Goal: Information Seeking & Learning: Learn about a topic

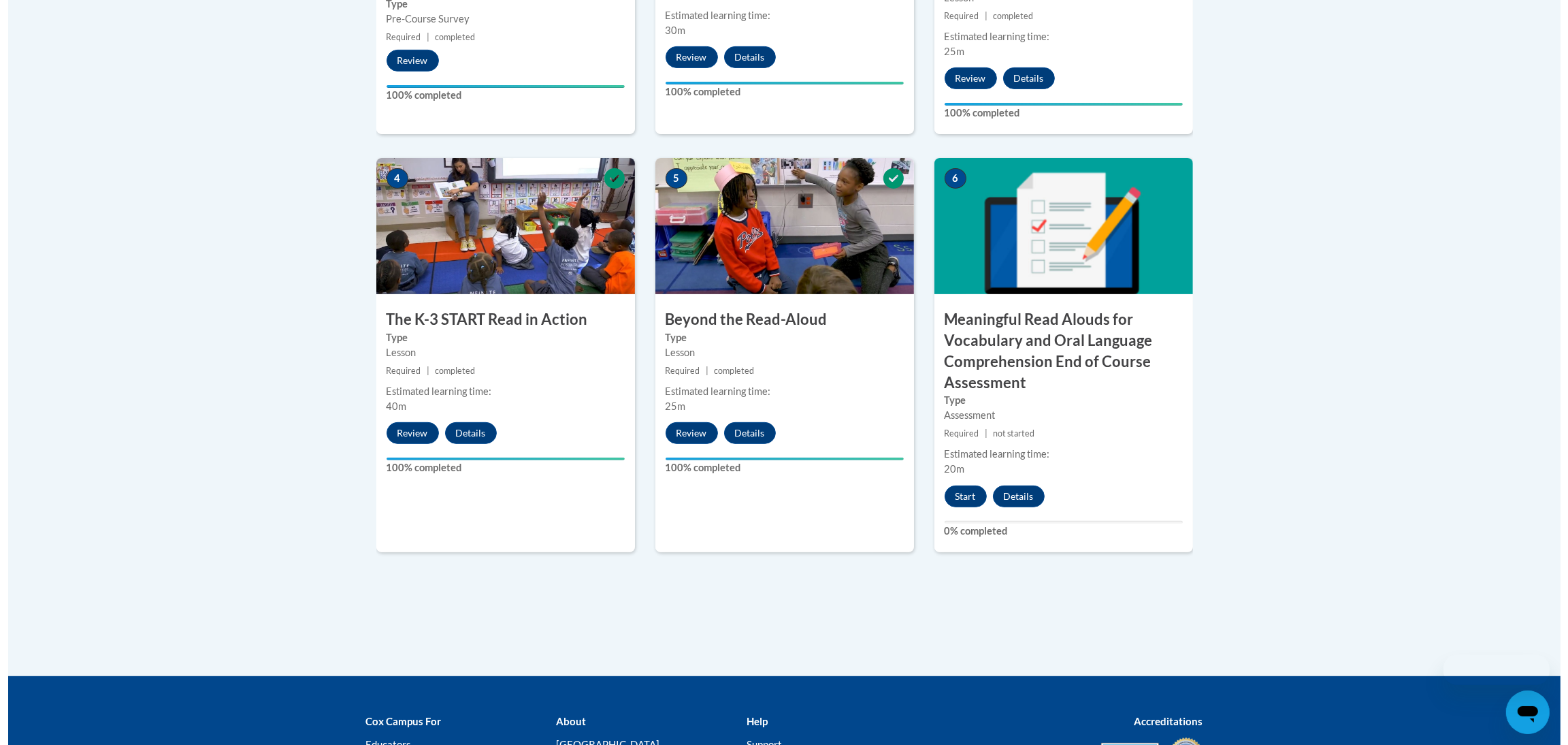
scroll to position [715, 0]
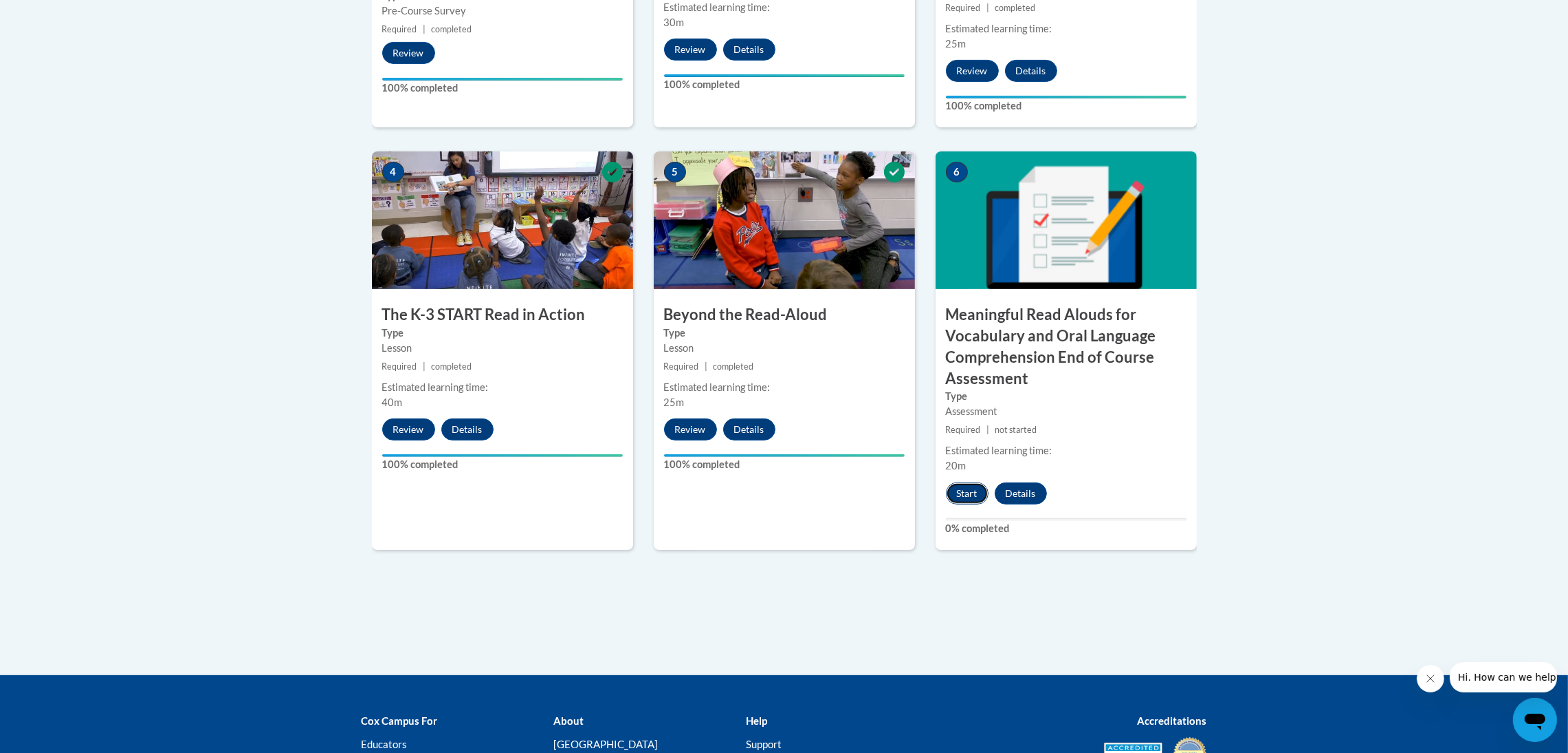
click at [977, 493] on button "Start" at bounding box center [967, 494] width 43 height 22
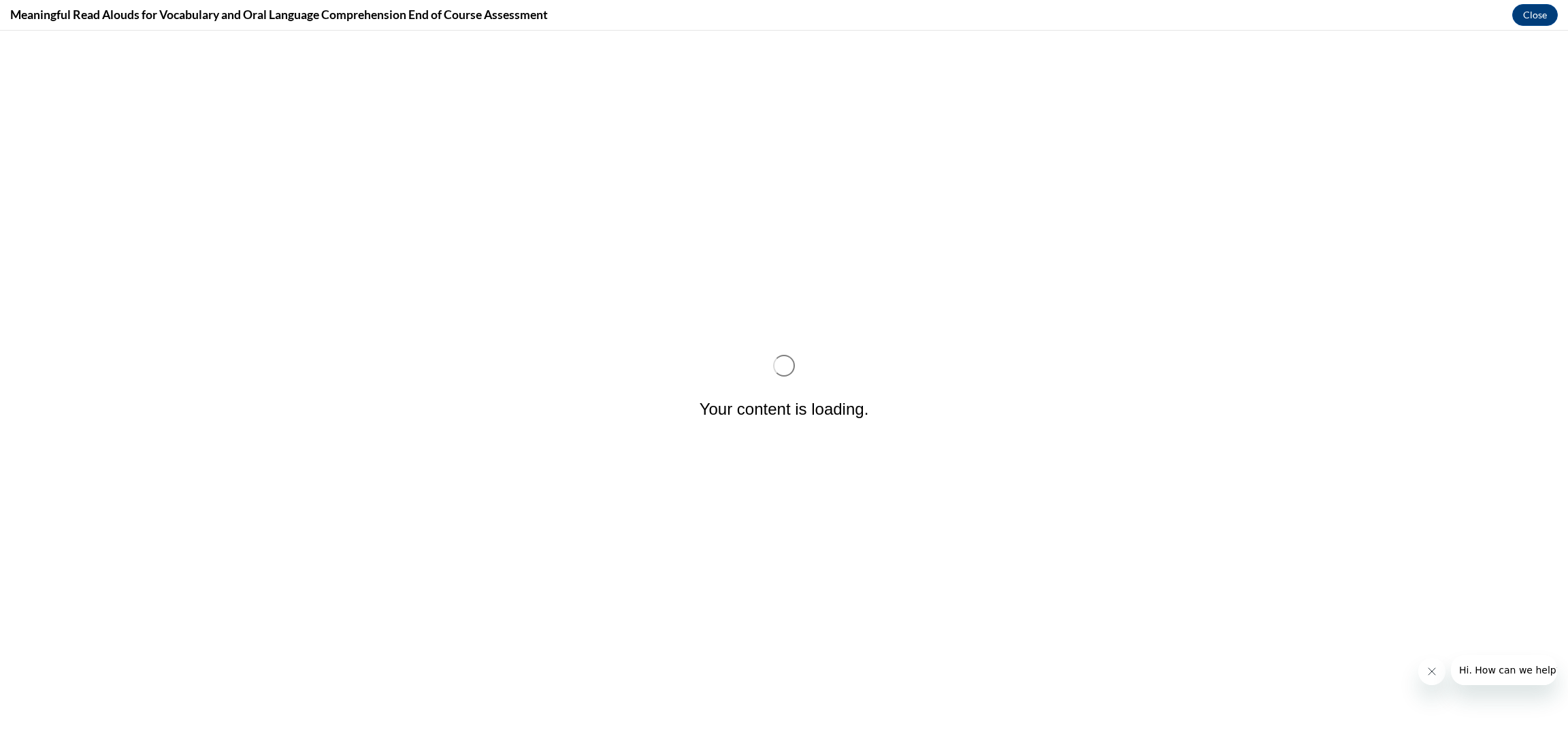
scroll to position [0, 0]
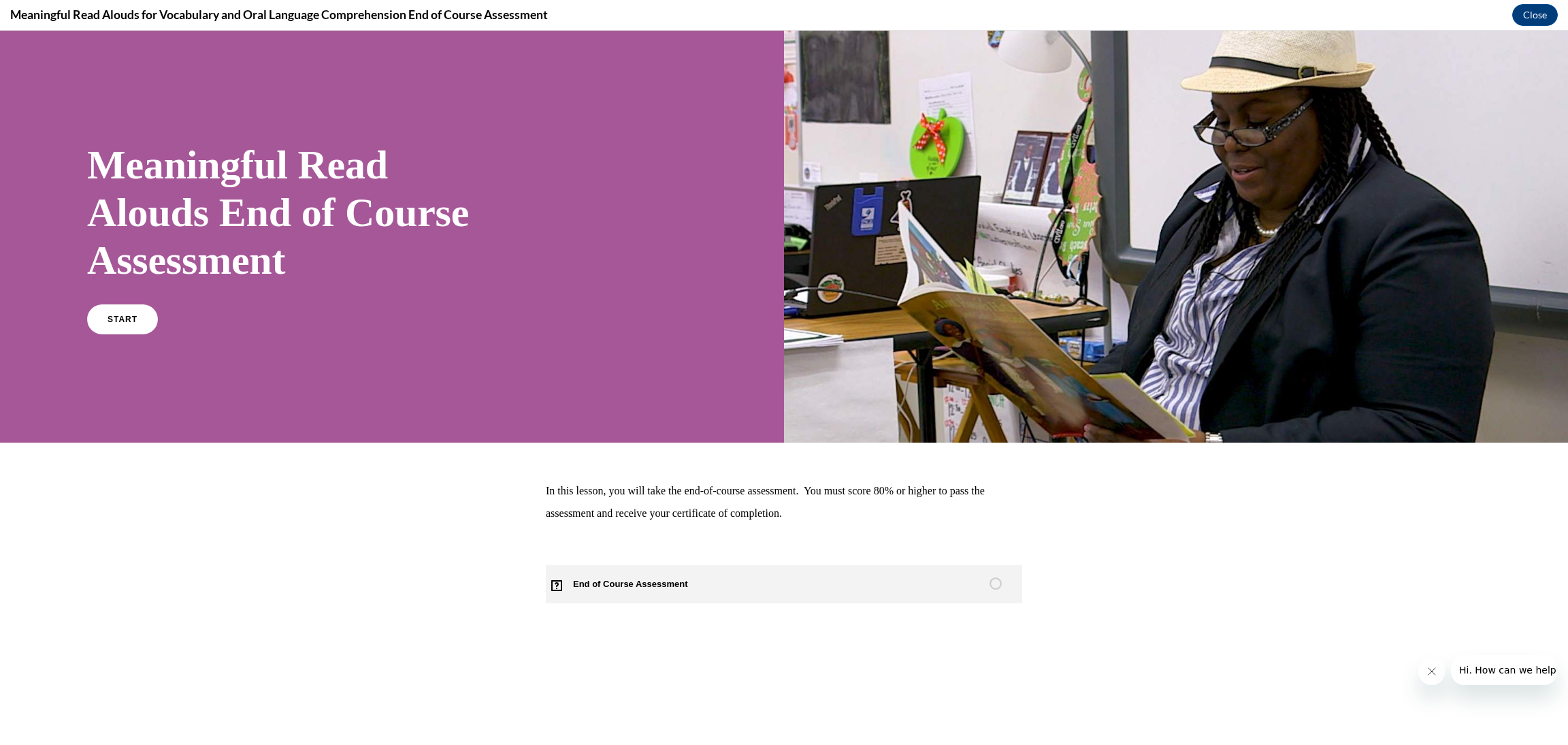
click at [639, 580] on span "End of Course Assessment" at bounding box center [639, 584] width 185 height 38
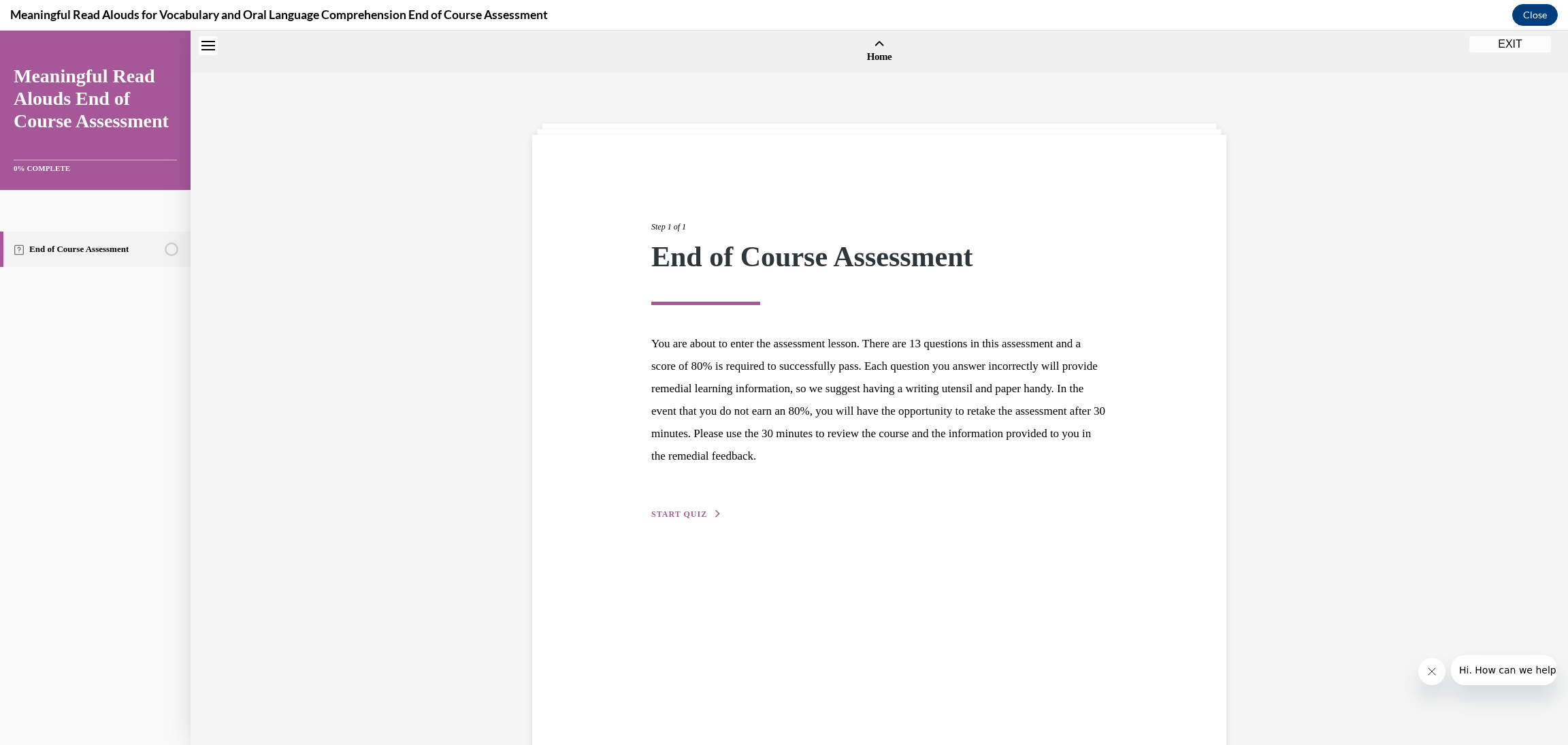
scroll to position [42, 0]
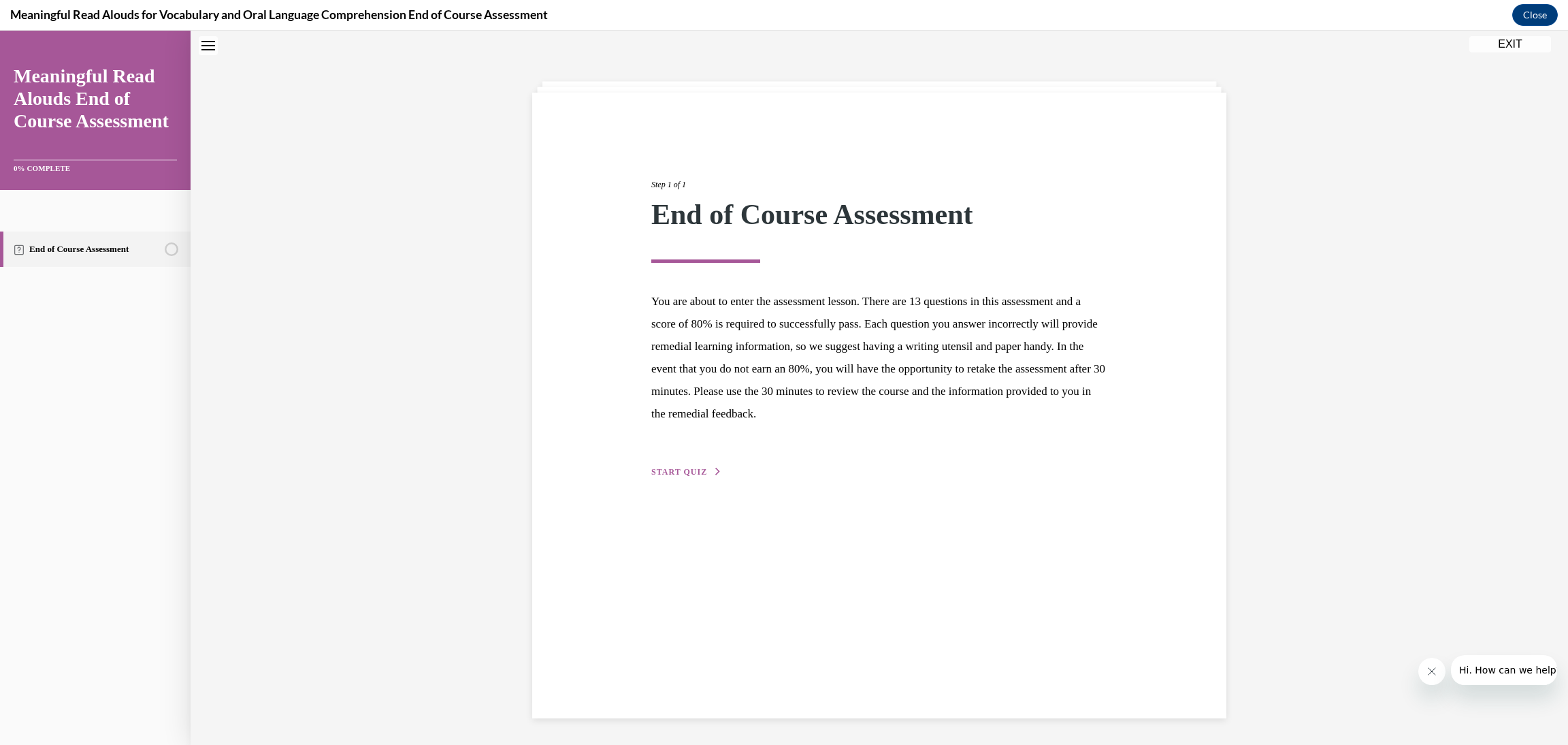
click at [692, 473] on span "START QUIZ" at bounding box center [679, 471] width 56 height 9
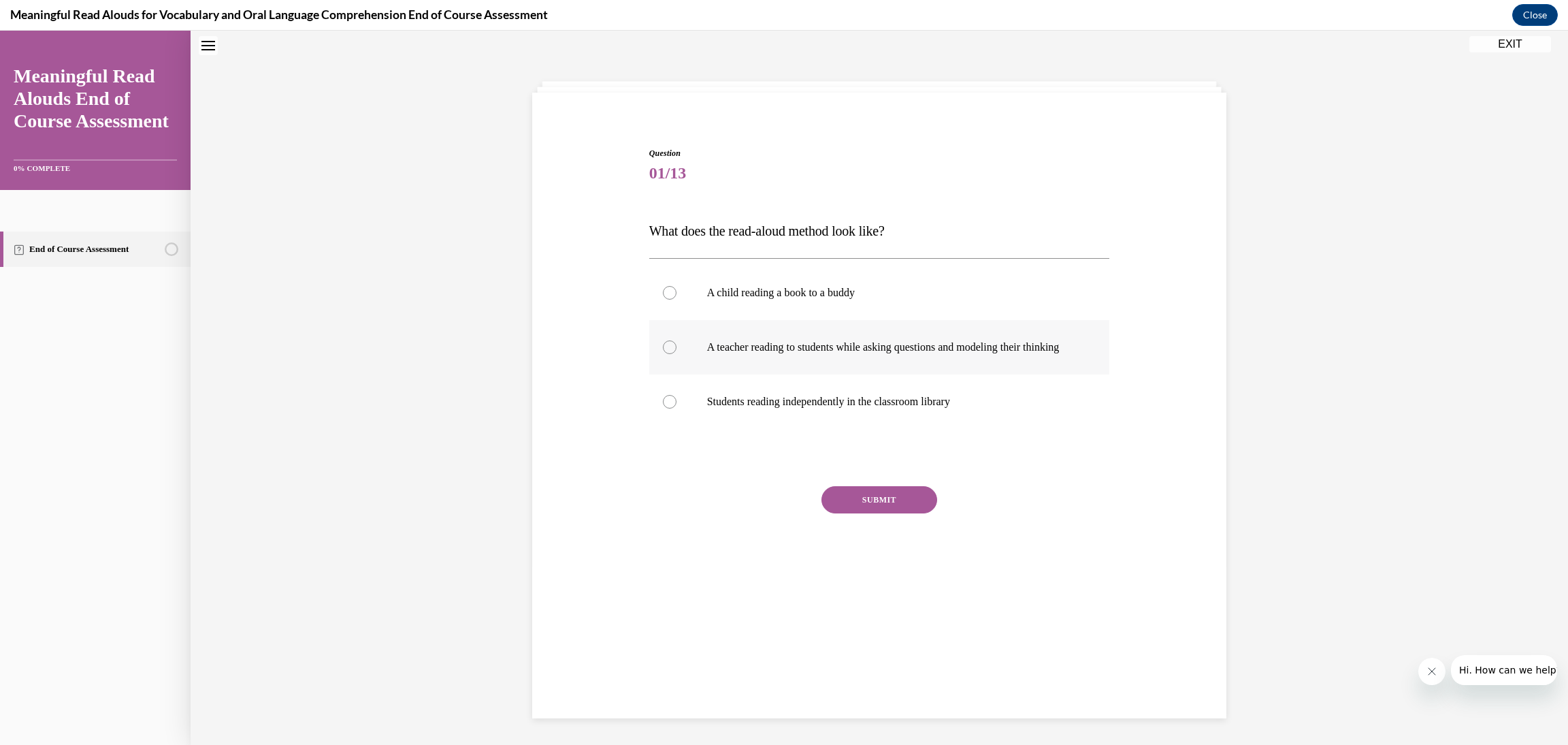
click at [778, 351] on p "A teacher reading to students while asking questions and modeling their thinking" at bounding box center [892, 346] width 369 height 14
click at [676, 351] on input "A teacher reading to students while asking questions and modeling their thinking" at bounding box center [669, 346] width 14 height 14
radio input "true"
click at [883, 513] on button "SUBMIT" at bounding box center [879, 499] width 115 height 27
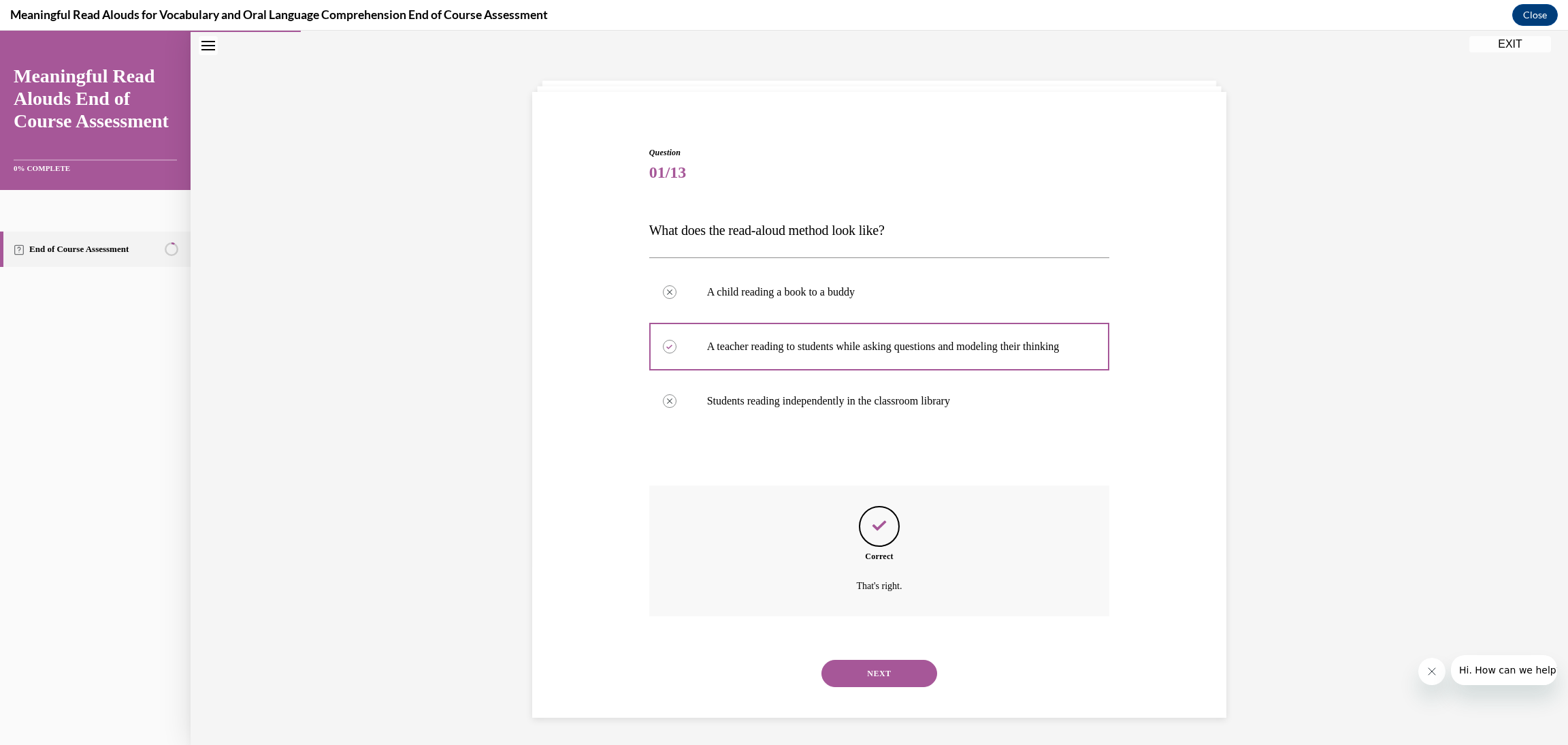
click at [871, 684] on button "NEXT" at bounding box center [879, 674] width 115 height 27
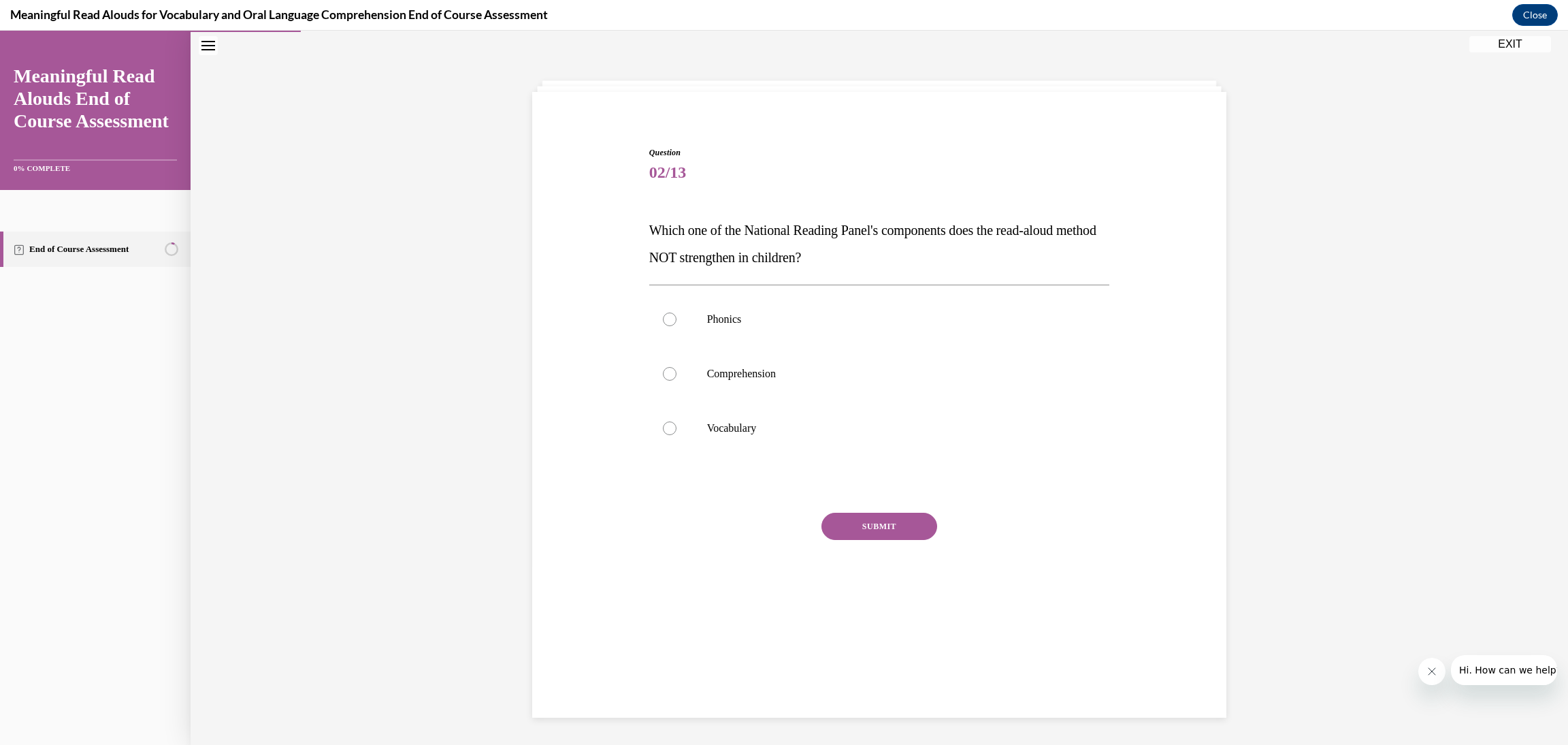
scroll to position [42, 0]
click at [863, 319] on p "Phonics" at bounding box center [892, 320] width 369 height 14
click at [676, 319] on input "Phonics" at bounding box center [669, 320] width 14 height 14
radio input "true"
click at [882, 527] on button "SUBMIT" at bounding box center [879, 527] width 115 height 27
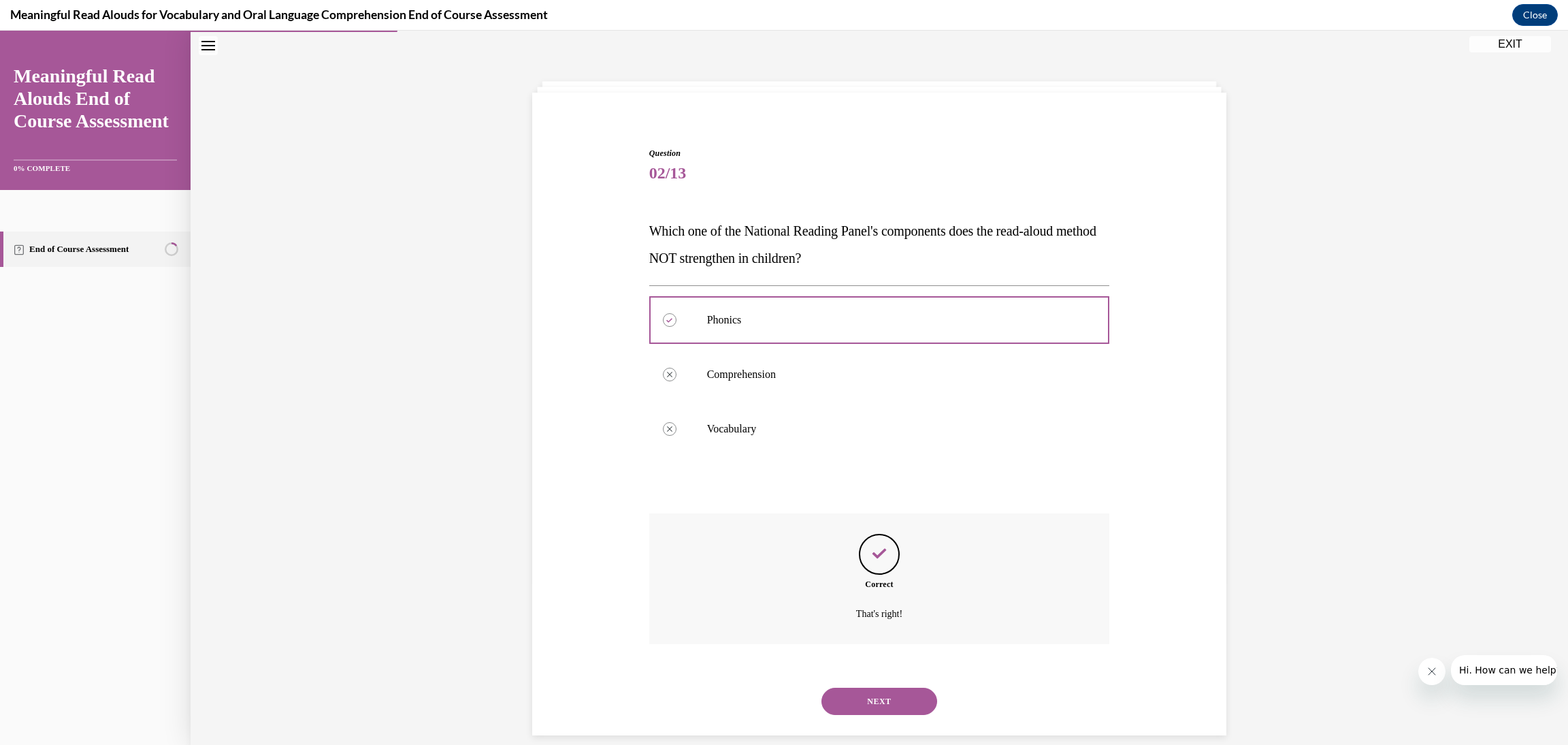
scroll to position [59, 0]
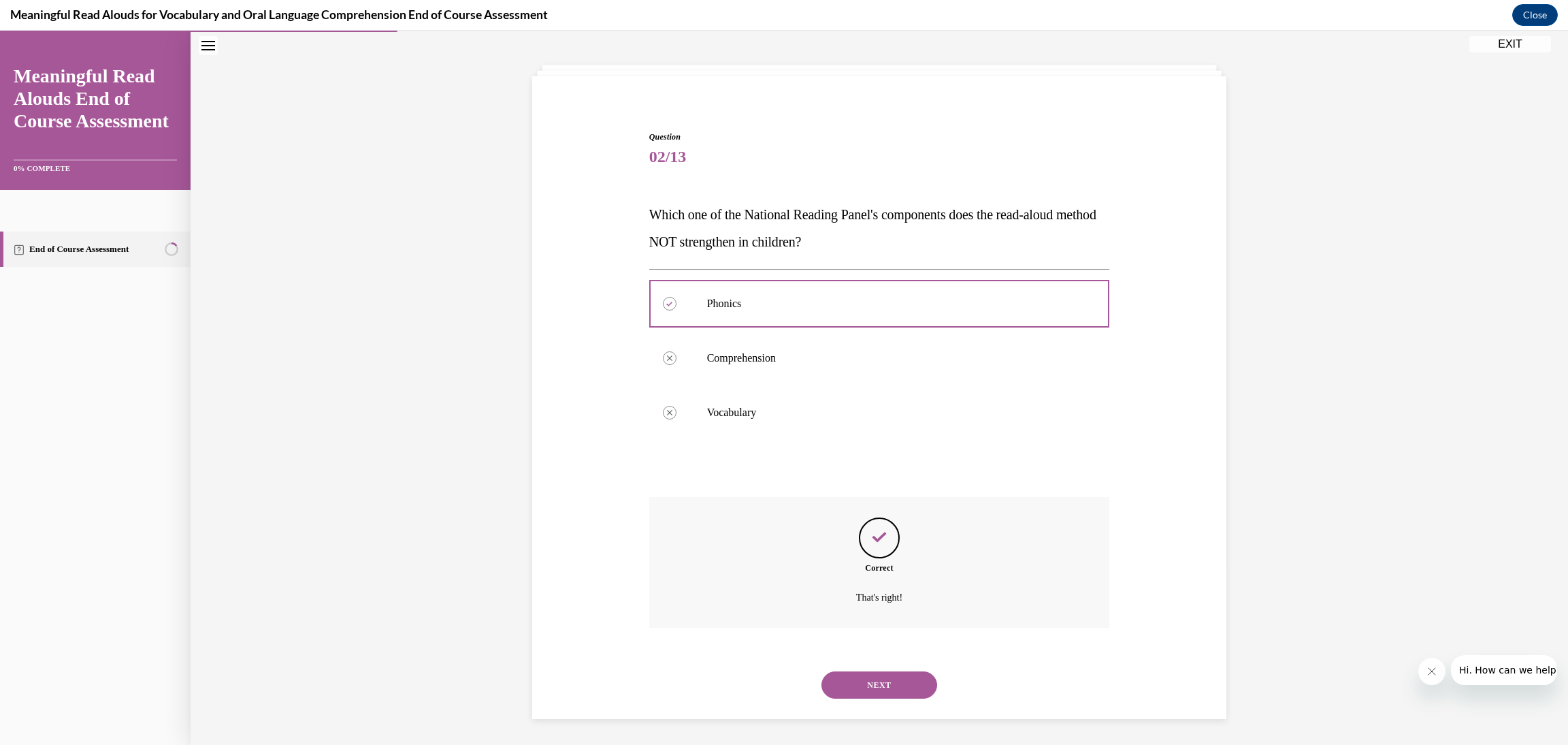
click at [897, 689] on button "NEXT" at bounding box center [879, 685] width 115 height 27
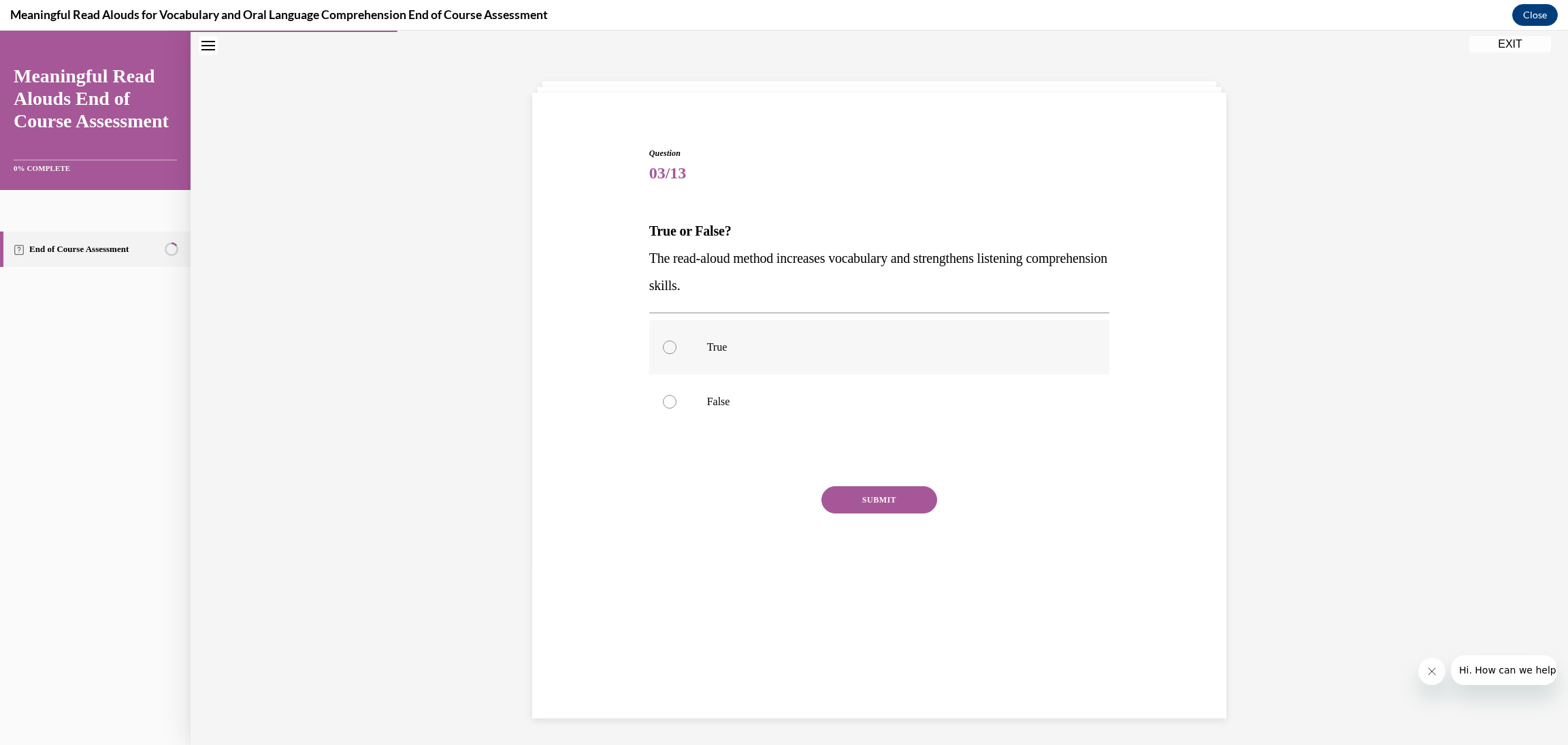
click at [834, 366] on label "True" at bounding box center [880, 346] width 461 height 54
click at [676, 354] on input "True" at bounding box center [669, 346] width 14 height 14
radio input "true"
click at [860, 502] on button "SUBMIT" at bounding box center [879, 499] width 115 height 27
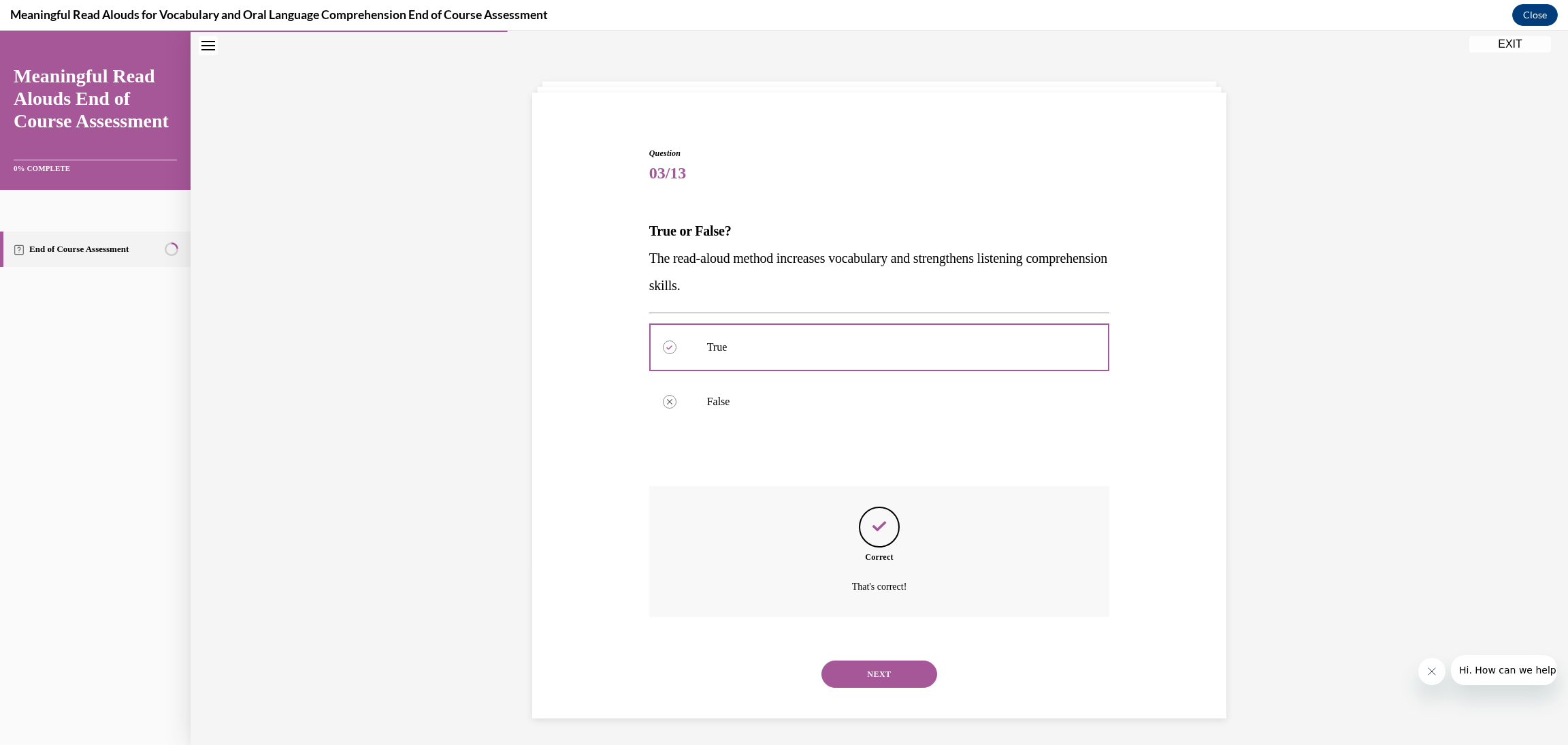
click at [892, 661] on button "NEXT" at bounding box center [879, 674] width 115 height 27
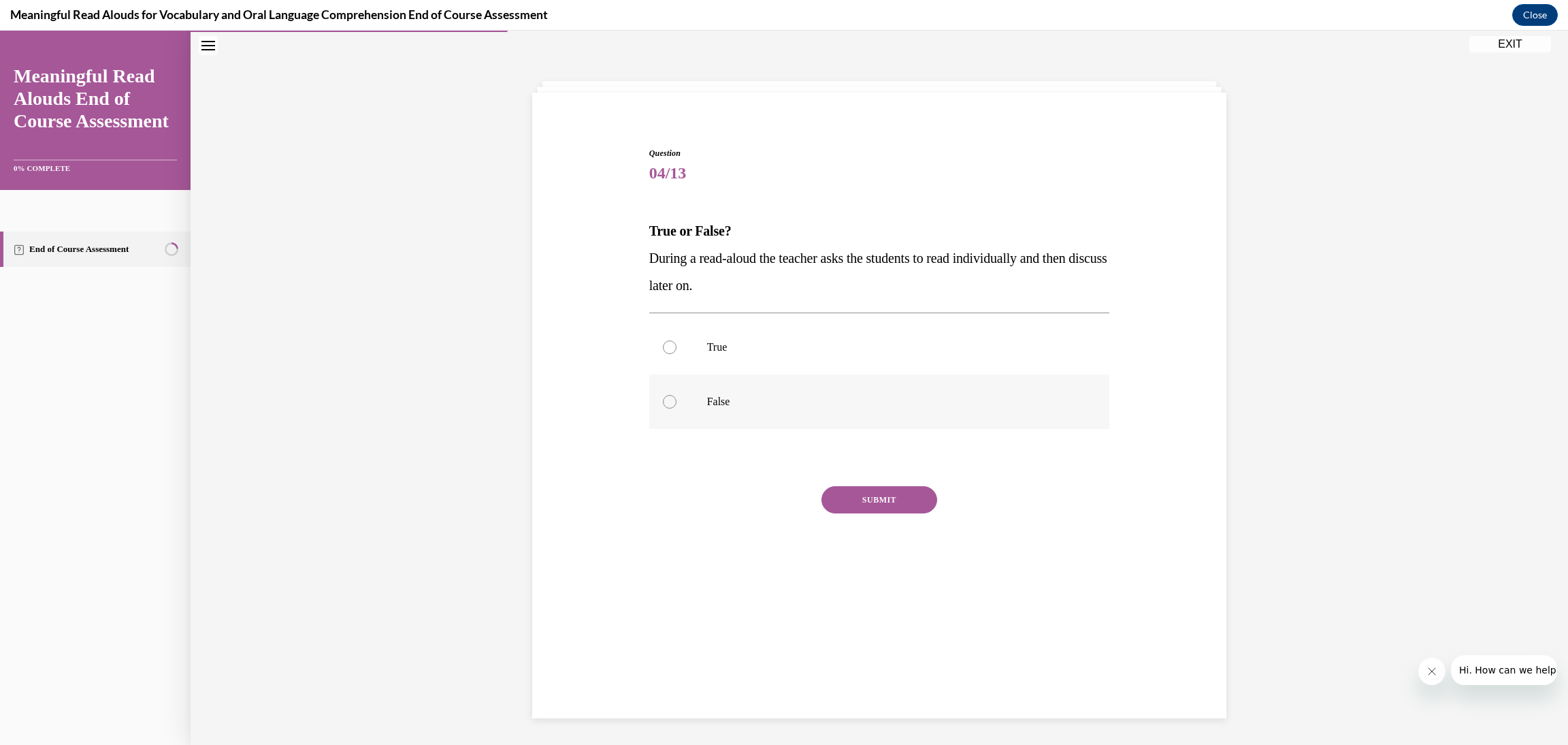
click at [793, 395] on p "False" at bounding box center [892, 401] width 369 height 14
click at [676, 395] on input "False" at bounding box center [669, 401] width 14 height 14
radio input "true"
click at [894, 496] on button "SUBMIT" at bounding box center [879, 499] width 115 height 27
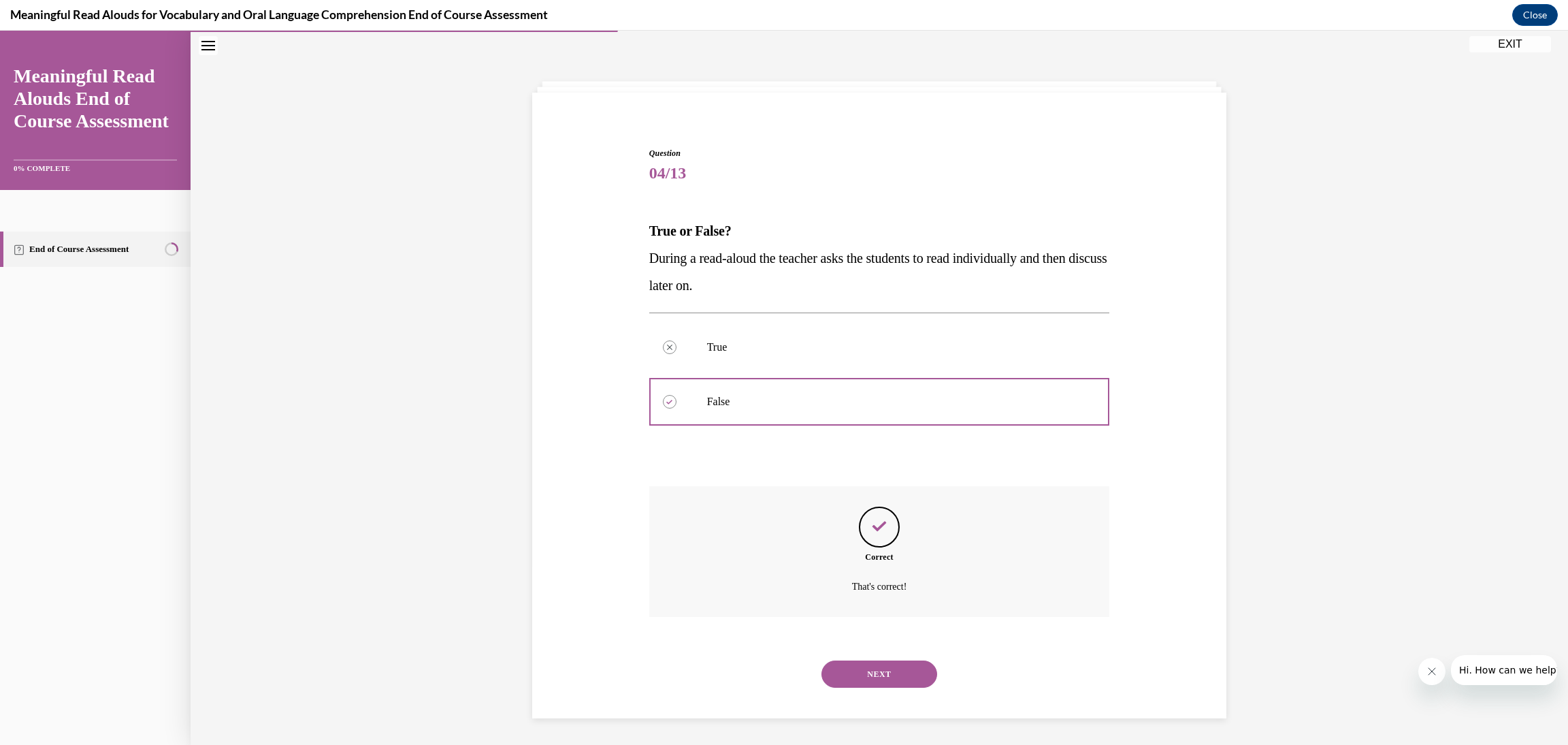
click at [884, 672] on button "NEXT" at bounding box center [879, 674] width 115 height 27
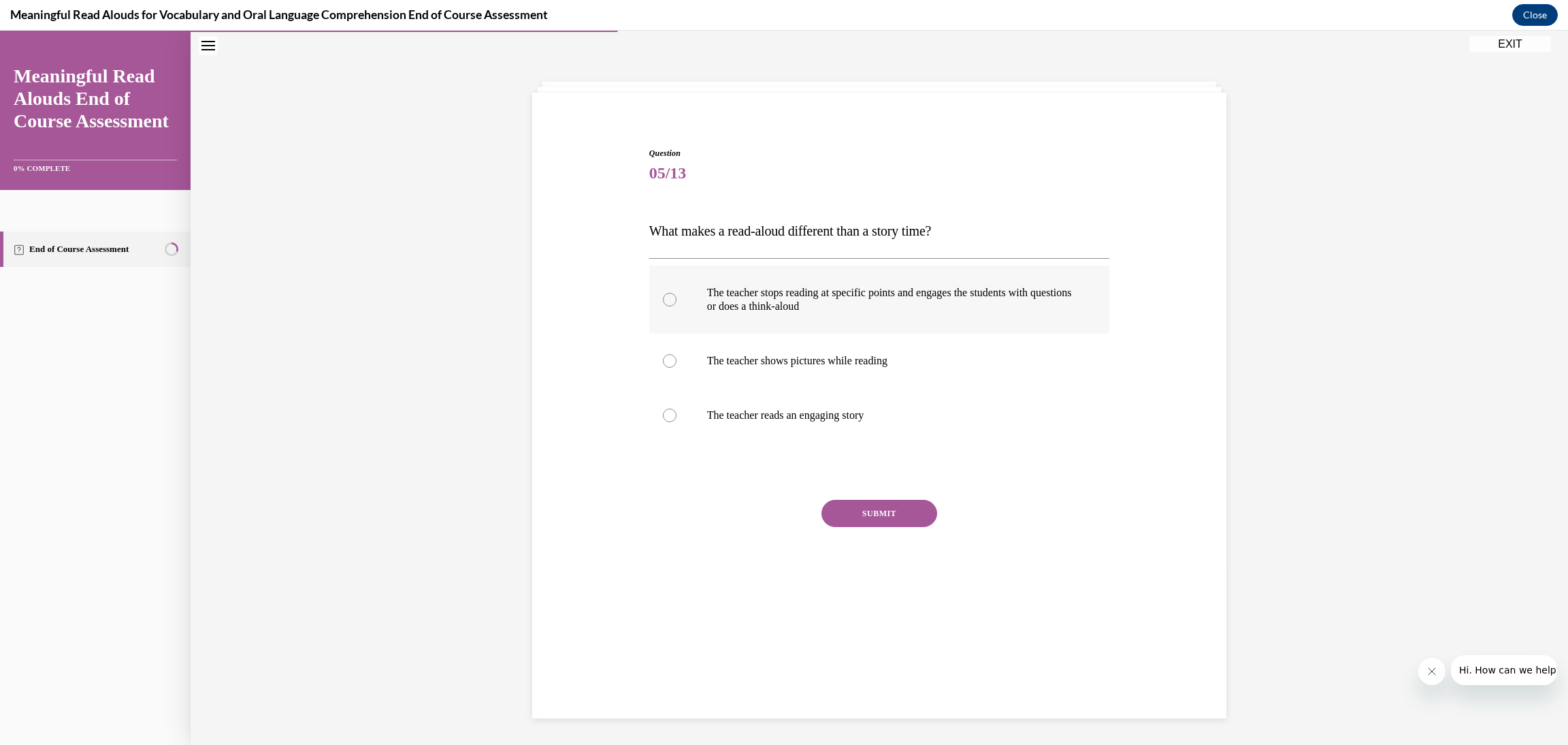
click at [865, 306] on p "The teacher stops reading at specific points and engages the students with ques…" at bounding box center [892, 300] width 369 height 27
click at [676, 306] on input "The teacher stops reading at specific points and engages the students with ques…" at bounding box center [669, 299] width 14 height 14
radio input "true"
click at [873, 515] on button "SUBMIT" at bounding box center [879, 513] width 115 height 27
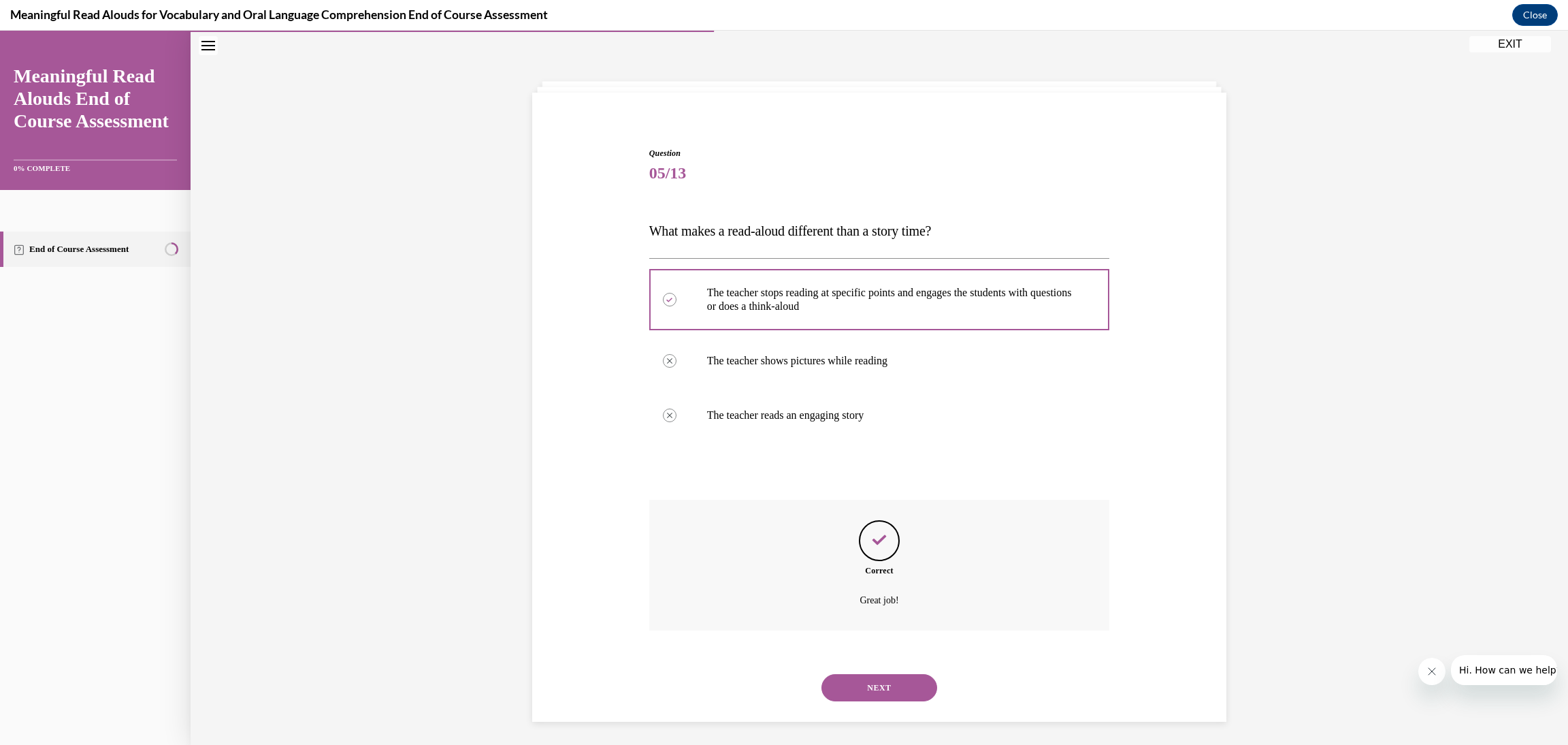
scroll to position [46, 0]
click at [880, 680] on button "NEXT" at bounding box center [879, 685] width 115 height 27
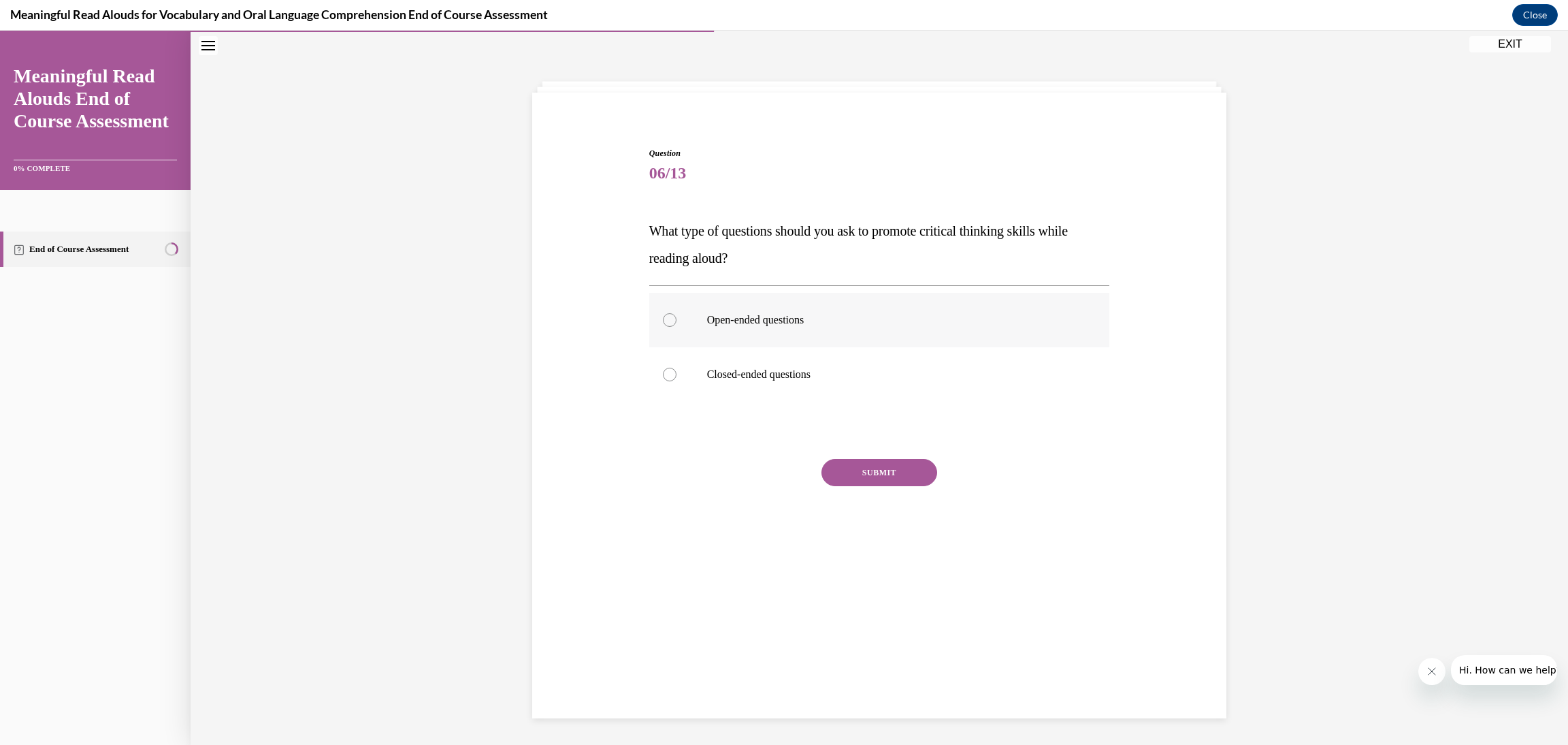
click at [784, 322] on p "Open-ended questions" at bounding box center [892, 320] width 369 height 14
click at [676, 322] on input "Open-ended questions" at bounding box center [669, 320] width 14 height 14
radio input "true"
click at [869, 470] on button "SUBMIT" at bounding box center [879, 473] width 115 height 27
click at [872, 645] on button "NEXT" at bounding box center [879, 647] width 115 height 27
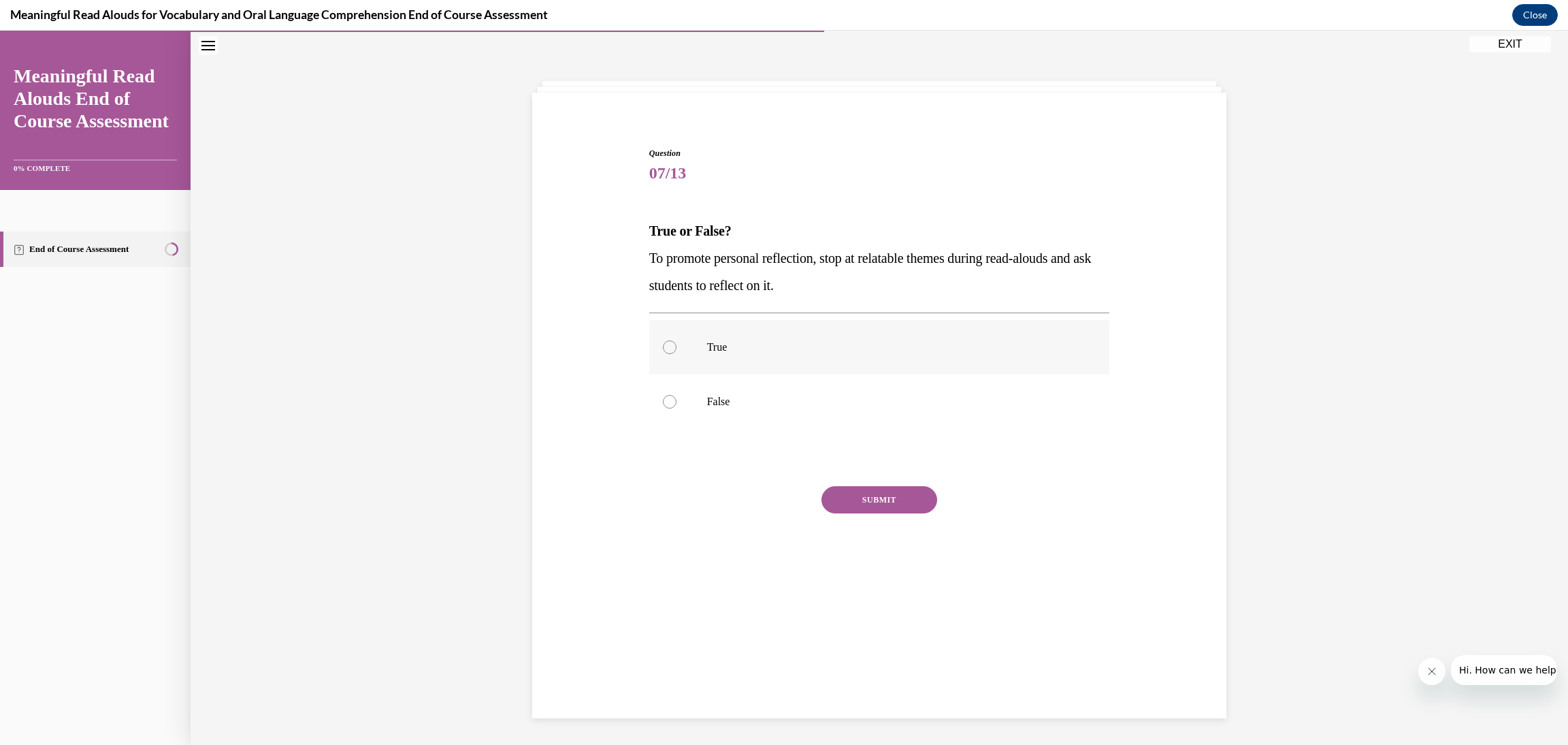
click at [852, 334] on label "True" at bounding box center [880, 346] width 461 height 54
click at [676, 340] on input "True" at bounding box center [669, 346] width 14 height 14
radio input "true"
click at [876, 512] on div "SUBMIT" at bounding box center [880, 520] width 461 height 68
click at [881, 507] on button "SUBMIT" at bounding box center [879, 499] width 115 height 27
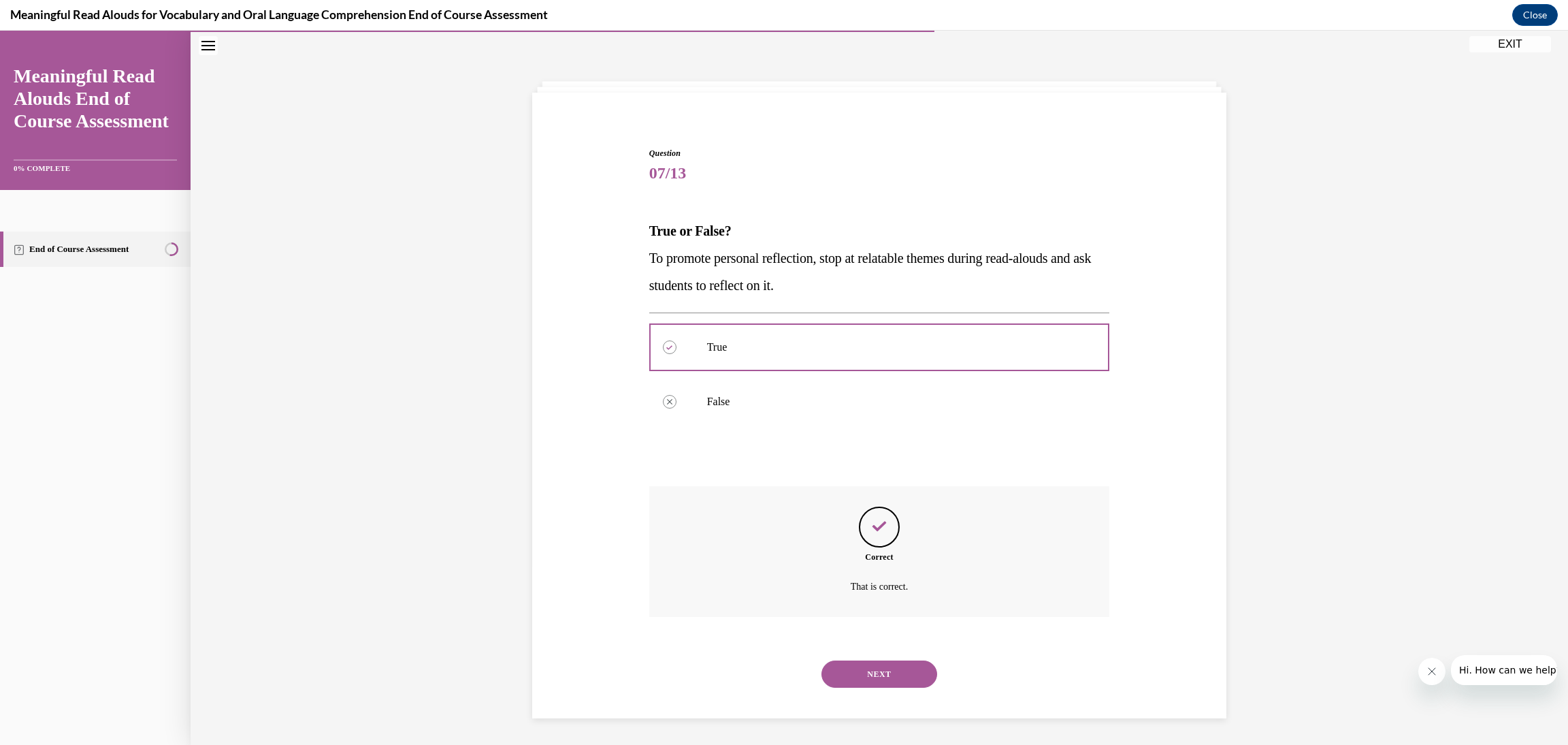
click at [876, 669] on button "NEXT" at bounding box center [879, 674] width 115 height 27
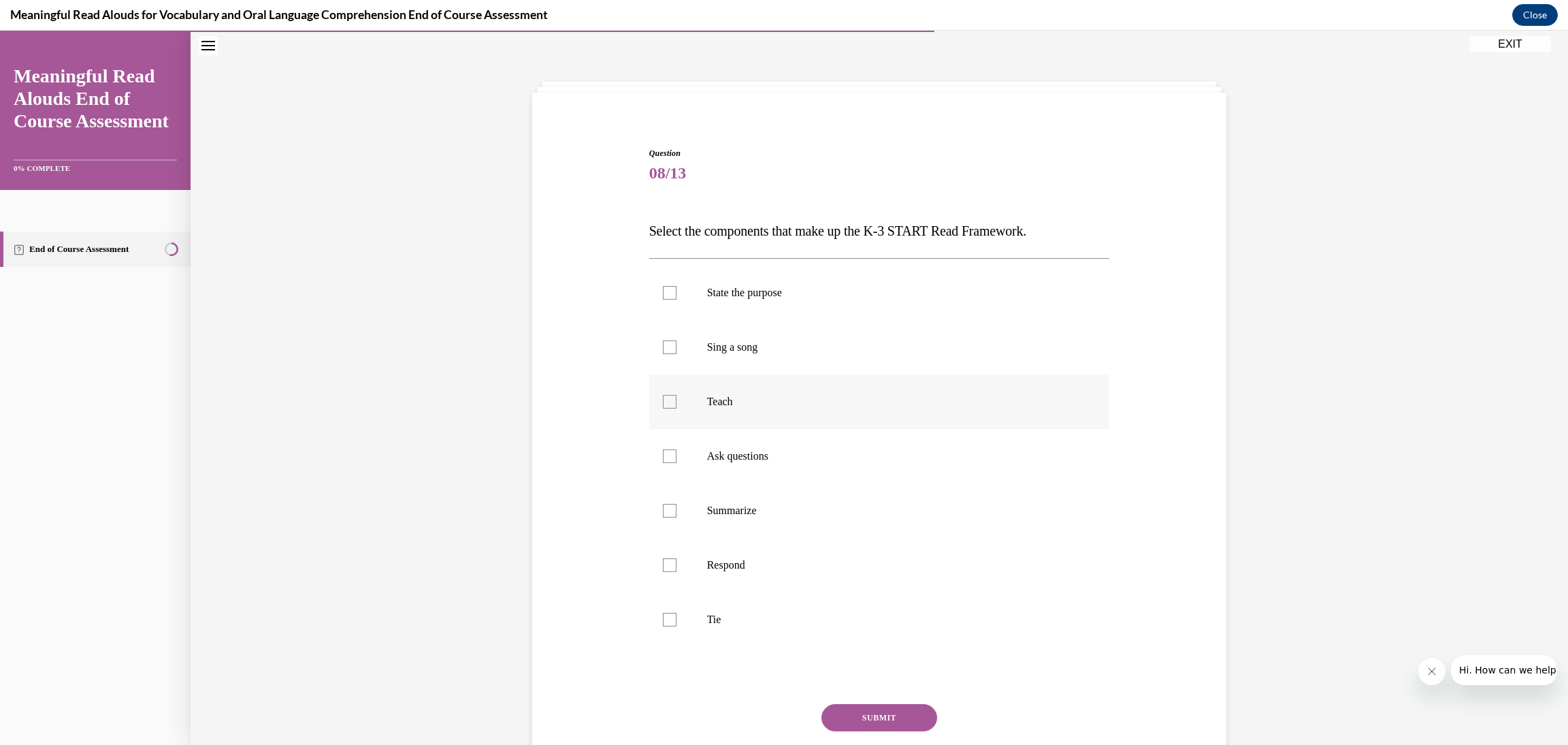
click at [663, 406] on div at bounding box center [669, 401] width 14 height 14
click at [663, 406] on input "Teach" at bounding box center [669, 401] width 14 height 14
checkbox input "true"
click at [663, 511] on div at bounding box center [669, 510] width 14 height 14
click at [663, 511] on input "Summarize" at bounding box center [669, 510] width 14 height 14
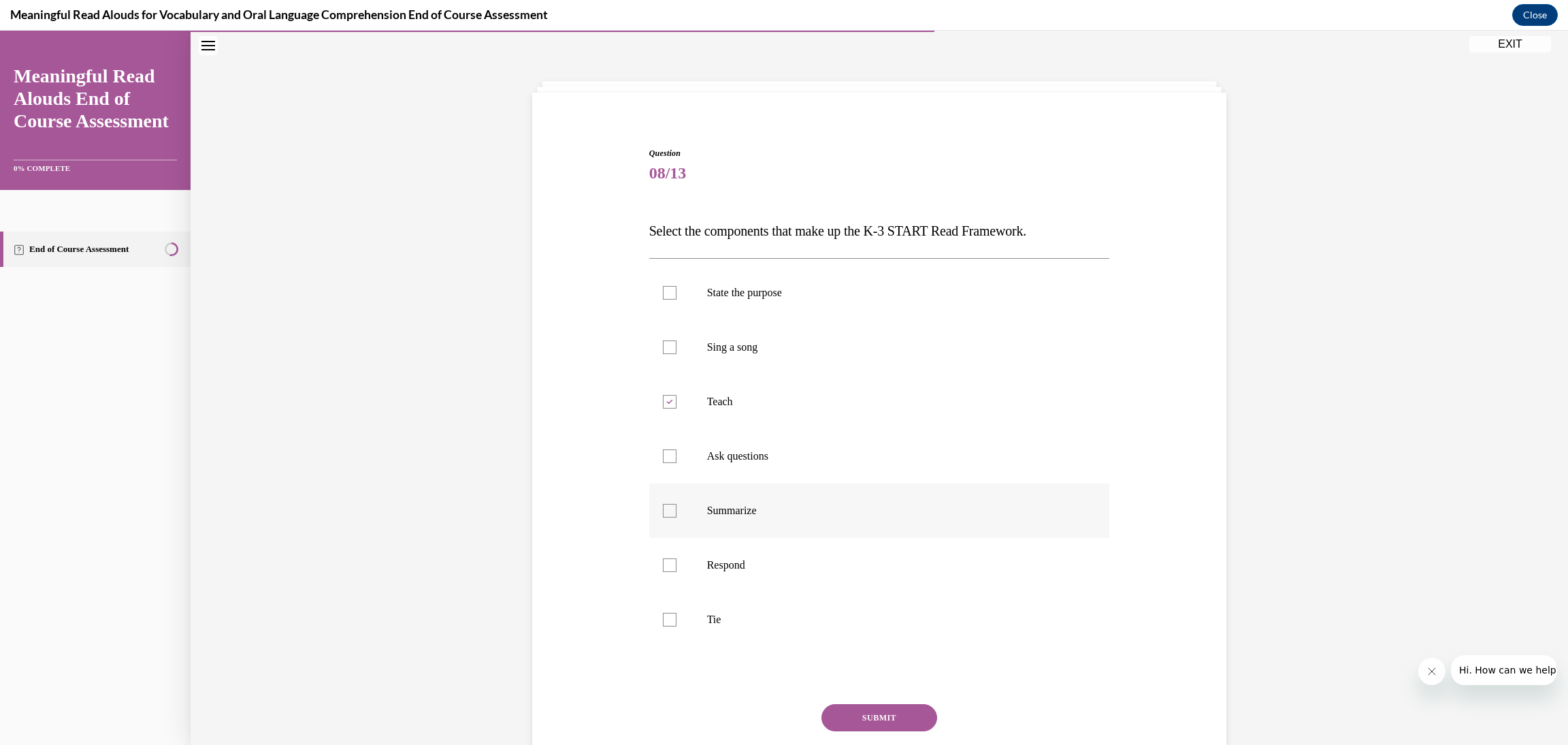
checkbox input "true"
click at [663, 567] on div at bounding box center [669, 564] width 14 height 14
click at [663, 567] on input "Respond" at bounding box center [669, 564] width 14 height 14
checkbox input "true"
click at [663, 621] on div at bounding box center [669, 619] width 14 height 14
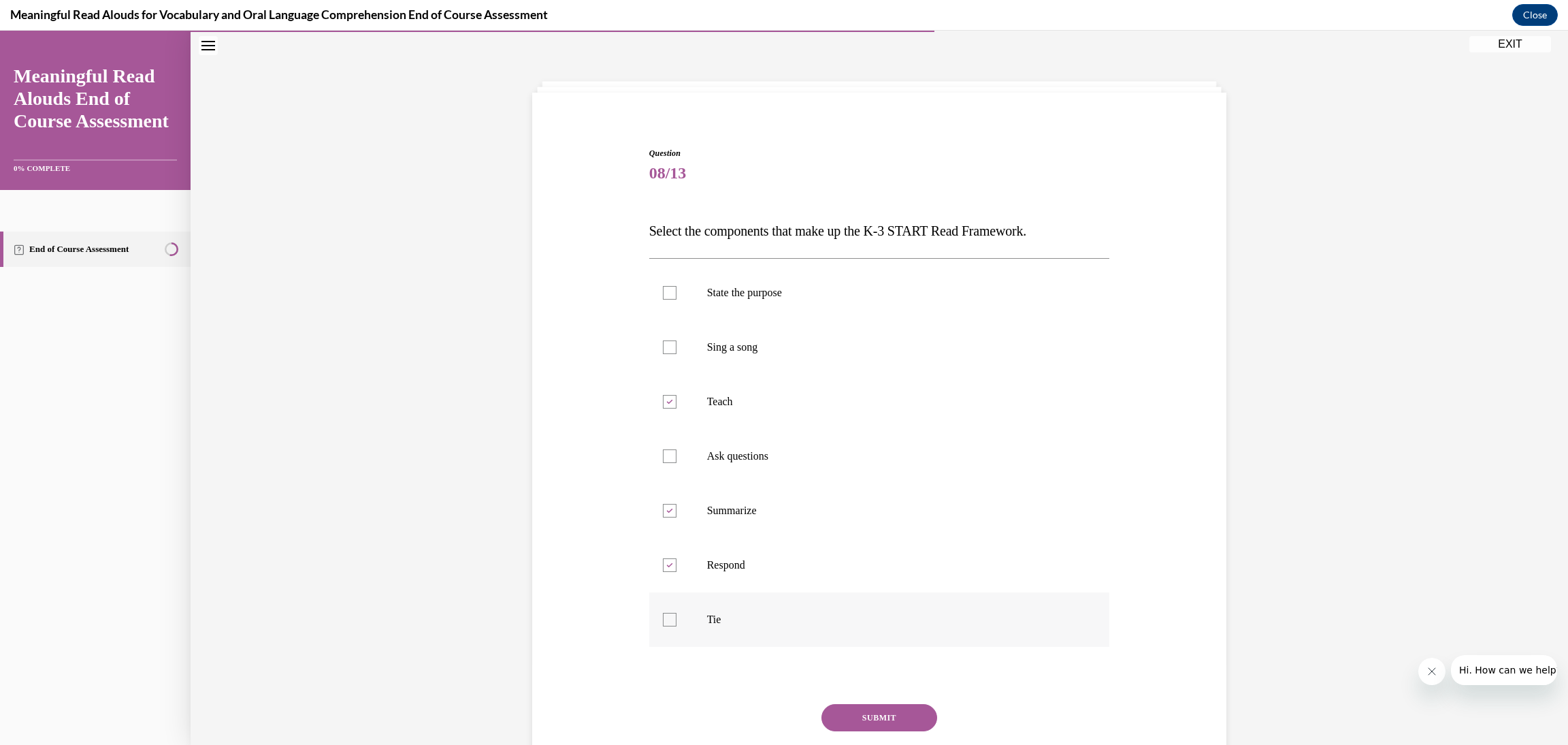
click at [663, 621] on input "Tie" at bounding box center [669, 619] width 14 height 14
checkbox input "true"
click at [663, 292] on div at bounding box center [669, 292] width 14 height 14
click at [663, 292] on input "State the purpose" at bounding box center [669, 292] width 14 height 14
click at [666, 290] on icon at bounding box center [669, 292] width 6 height 5
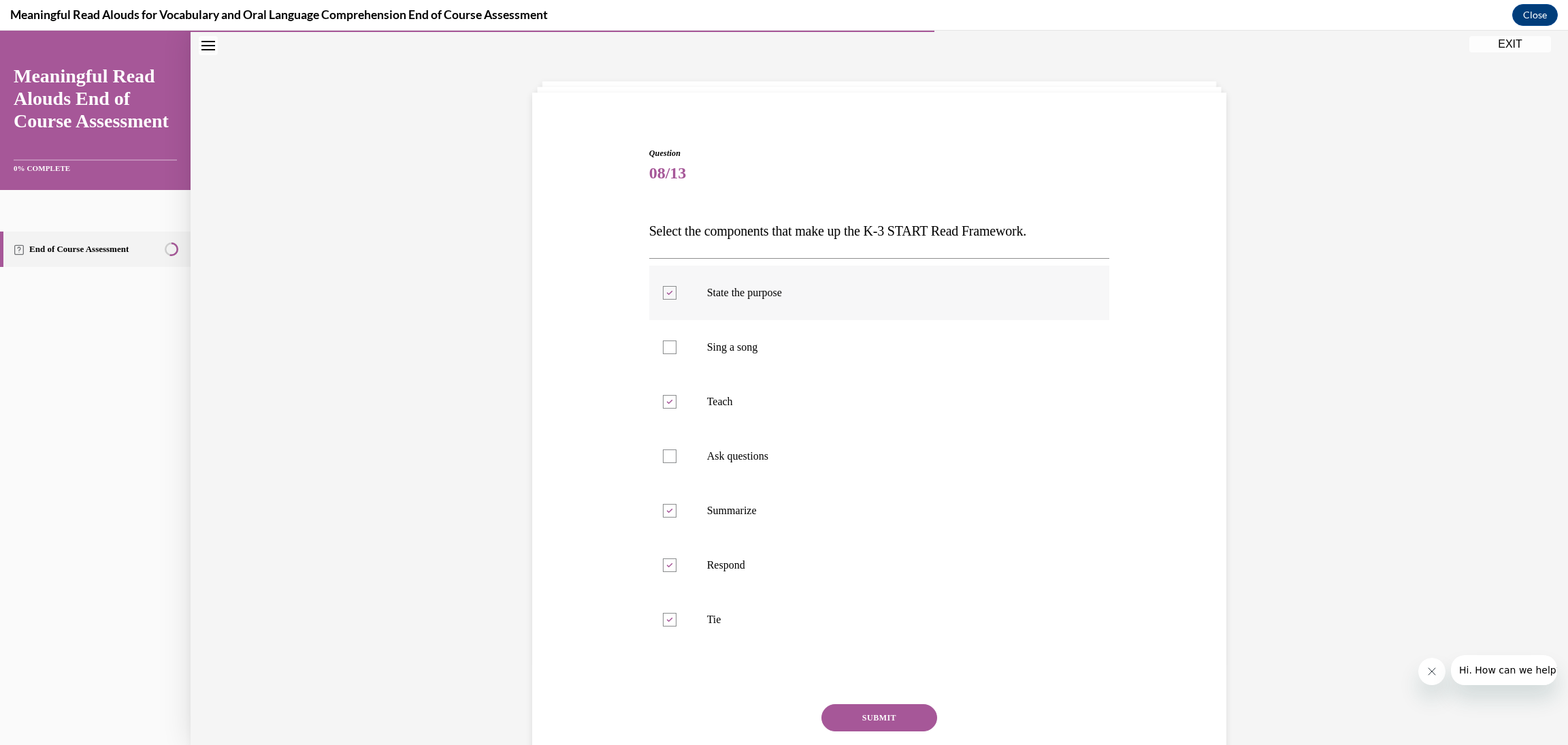
click at [663, 290] on input "State the purpose" at bounding box center [669, 292] width 14 height 14
checkbox input "false"
click at [665, 458] on div at bounding box center [669, 455] width 14 height 14
click at [665, 458] on input "Ask questions" at bounding box center [669, 455] width 14 height 14
checkbox input "true"
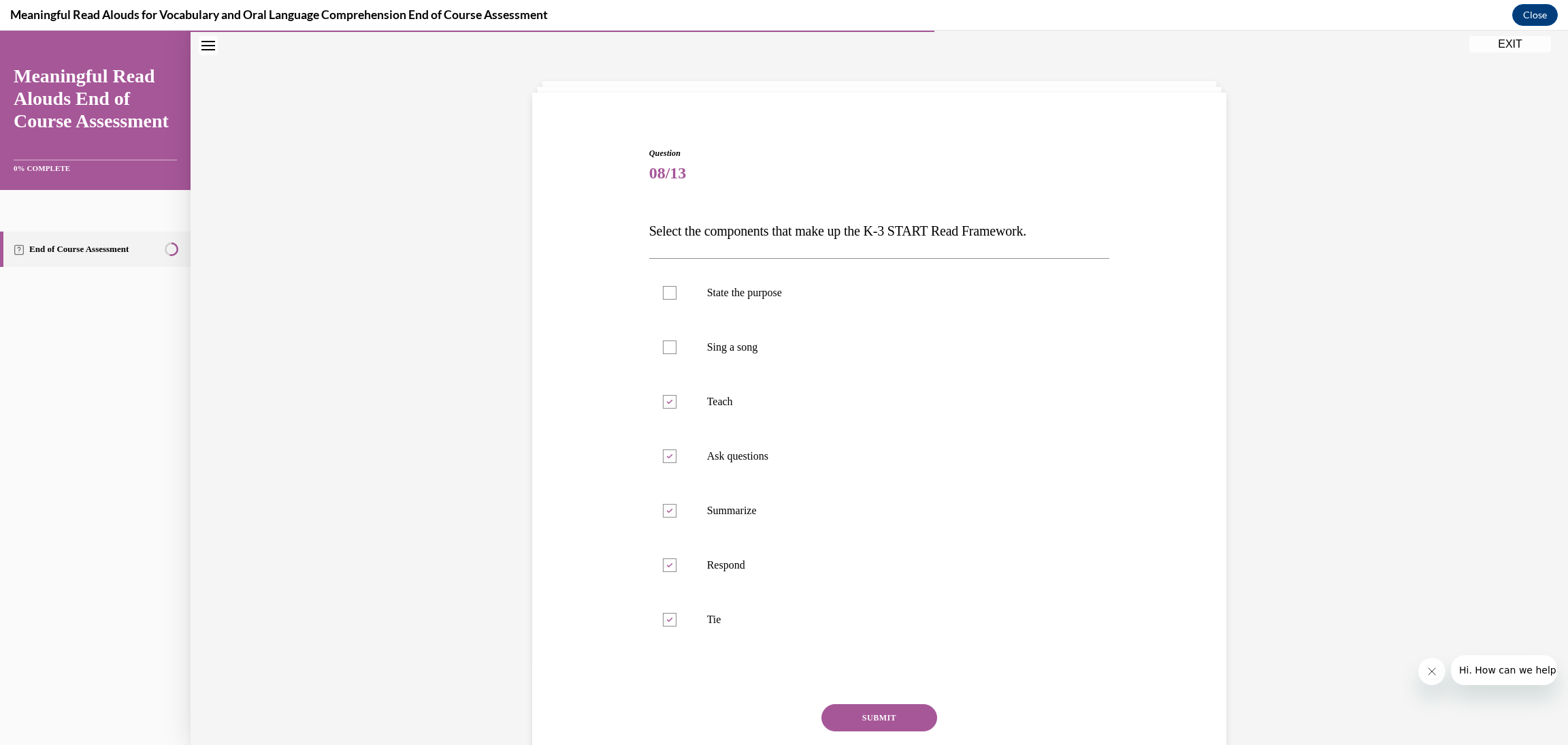
click at [896, 707] on button "SUBMIT" at bounding box center [879, 718] width 115 height 27
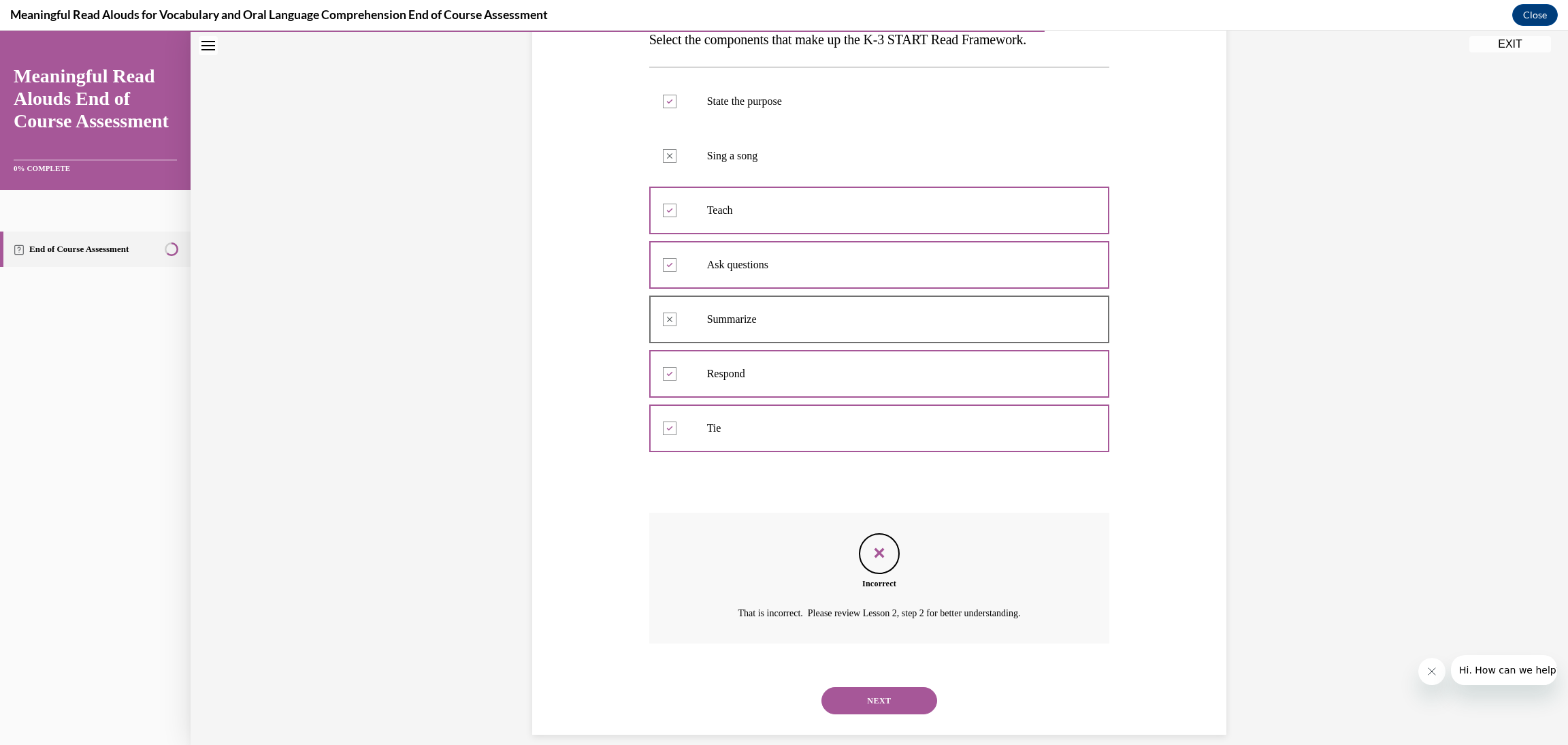
scroll to position [250, 0]
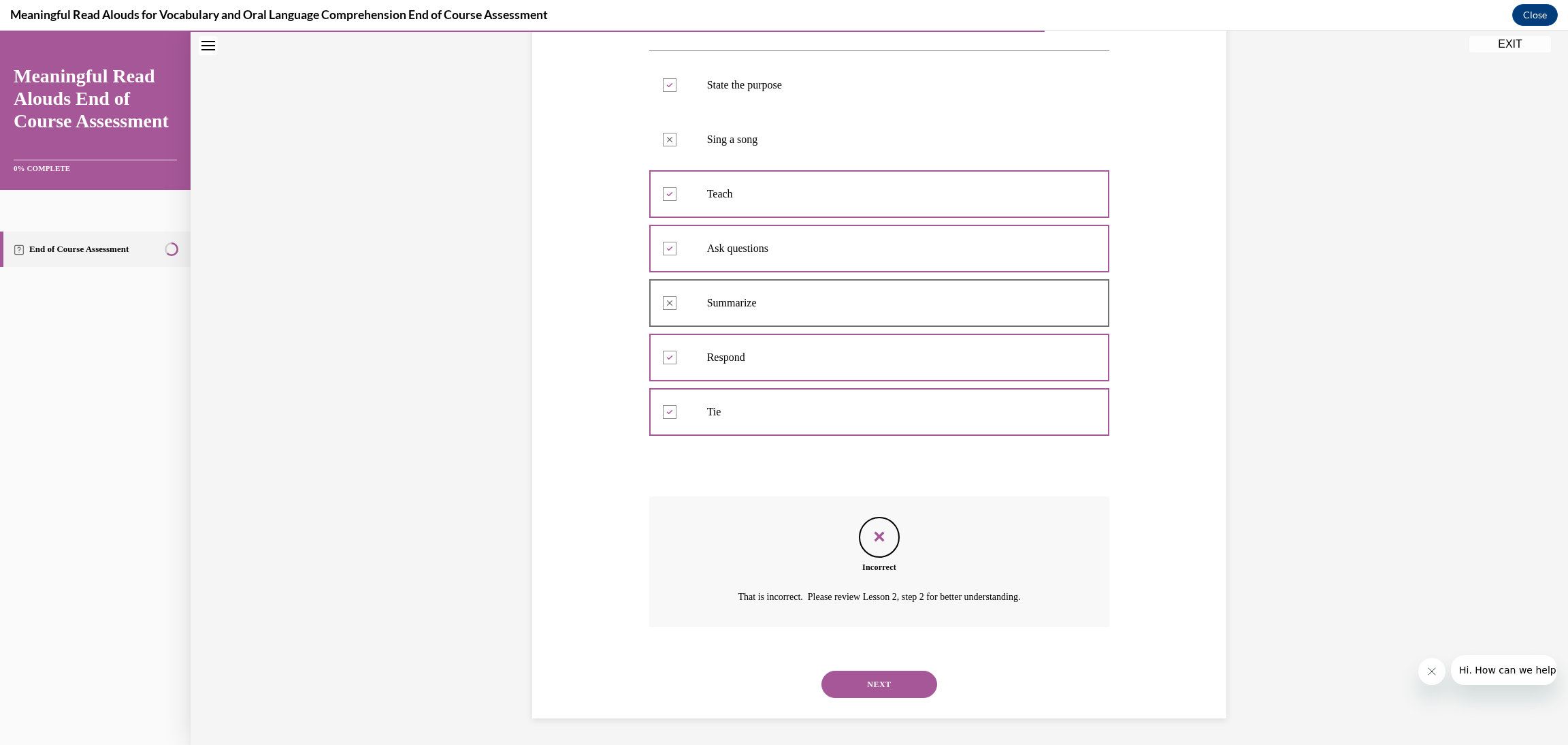
click at [887, 684] on button "NEXT" at bounding box center [879, 685] width 115 height 27
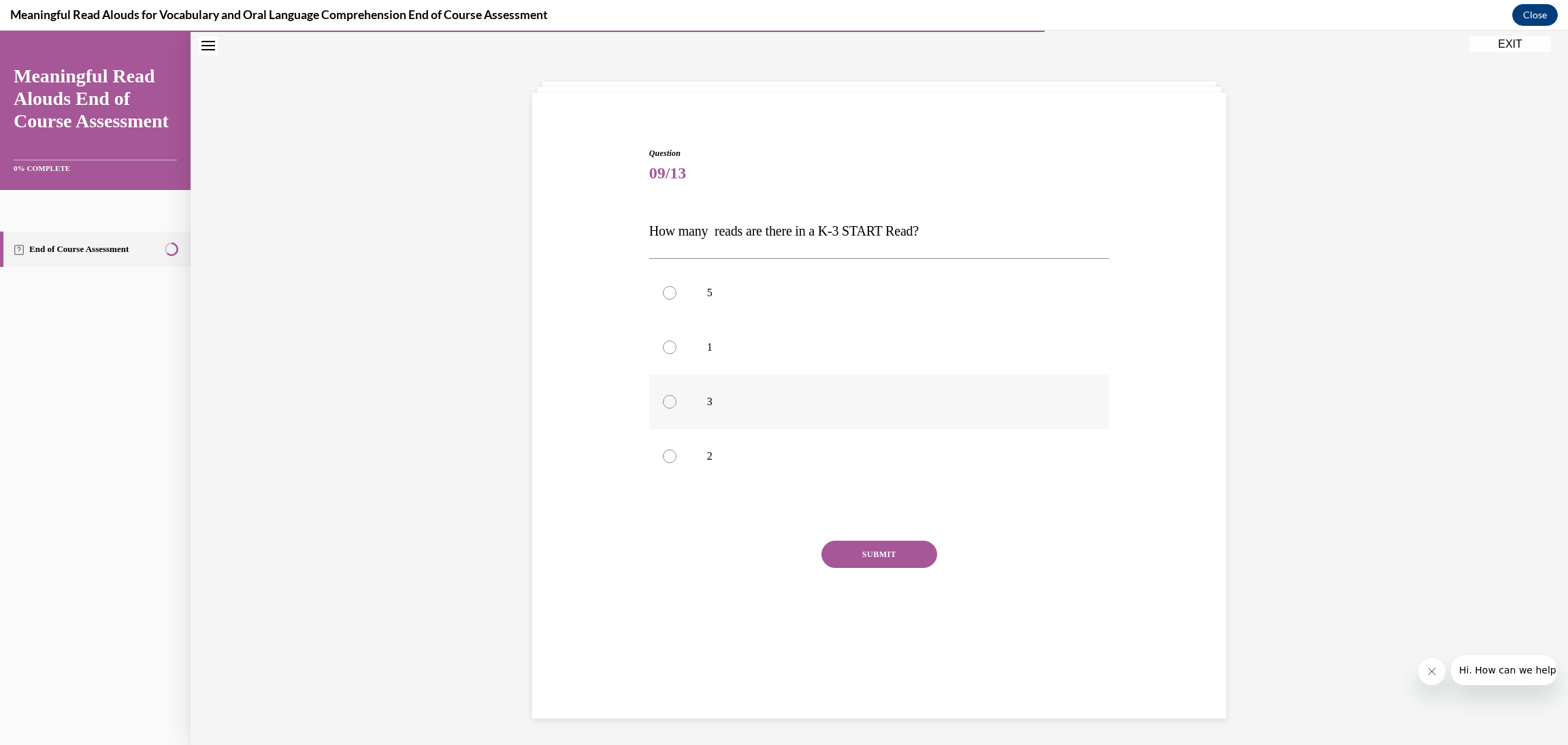
click at [797, 396] on p "3" at bounding box center [892, 401] width 369 height 14
click at [676, 396] on input "3" at bounding box center [669, 401] width 14 height 14
radio input "true"
click at [877, 552] on button "SUBMIT" at bounding box center [879, 554] width 115 height 27
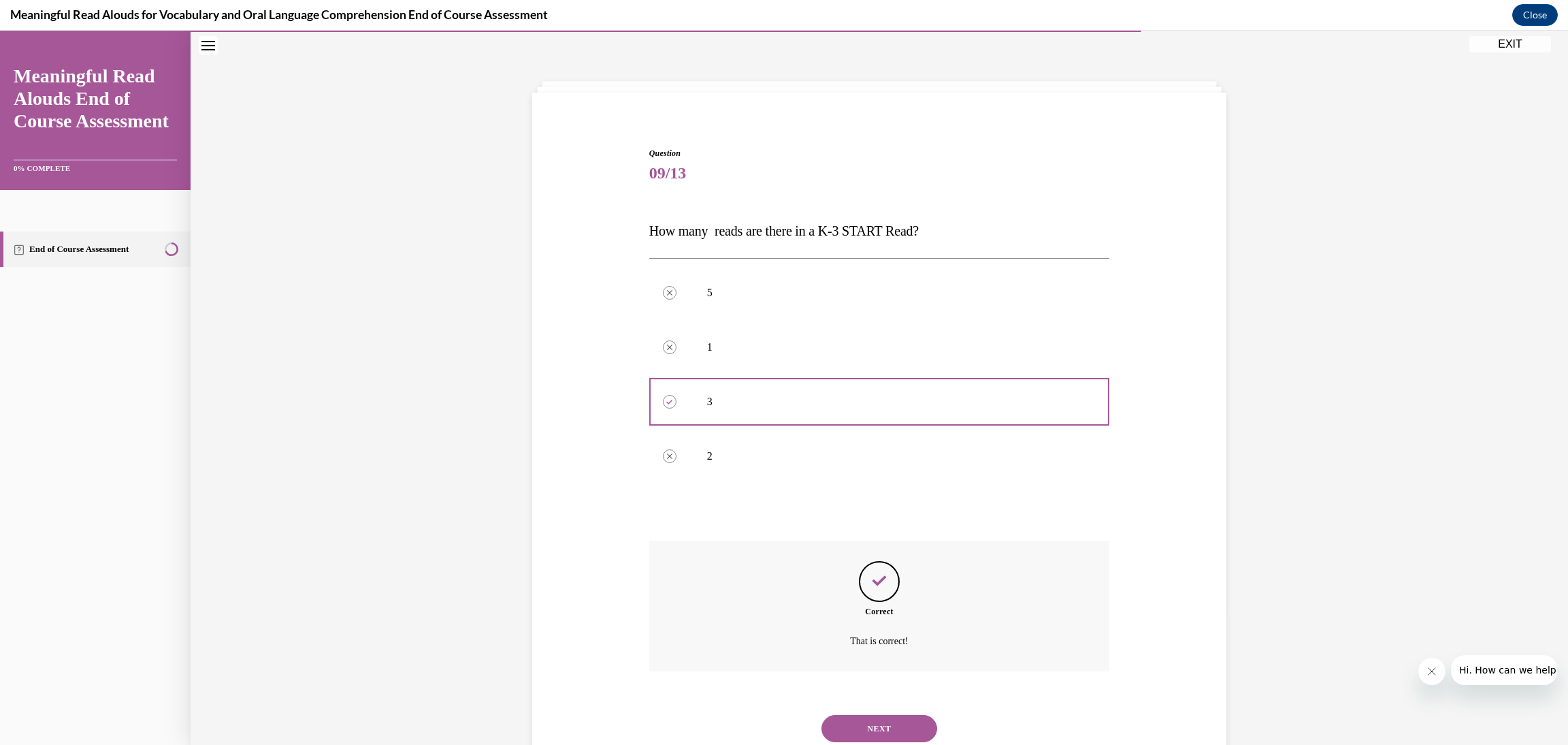
scroll to position [86, 0]
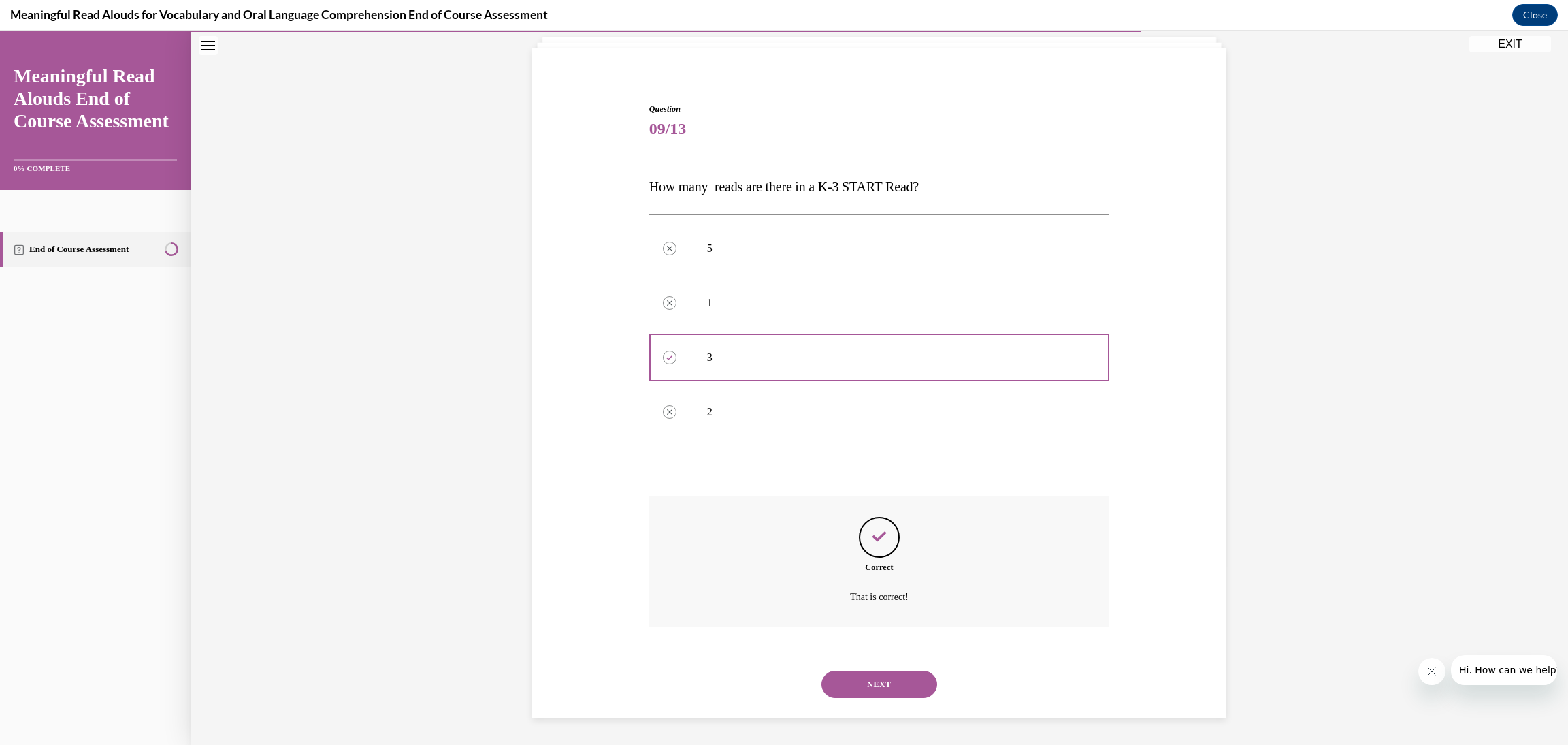
click at [914, 681] on button "NEXT" at bounding box center [879, 685] width 115 height 27
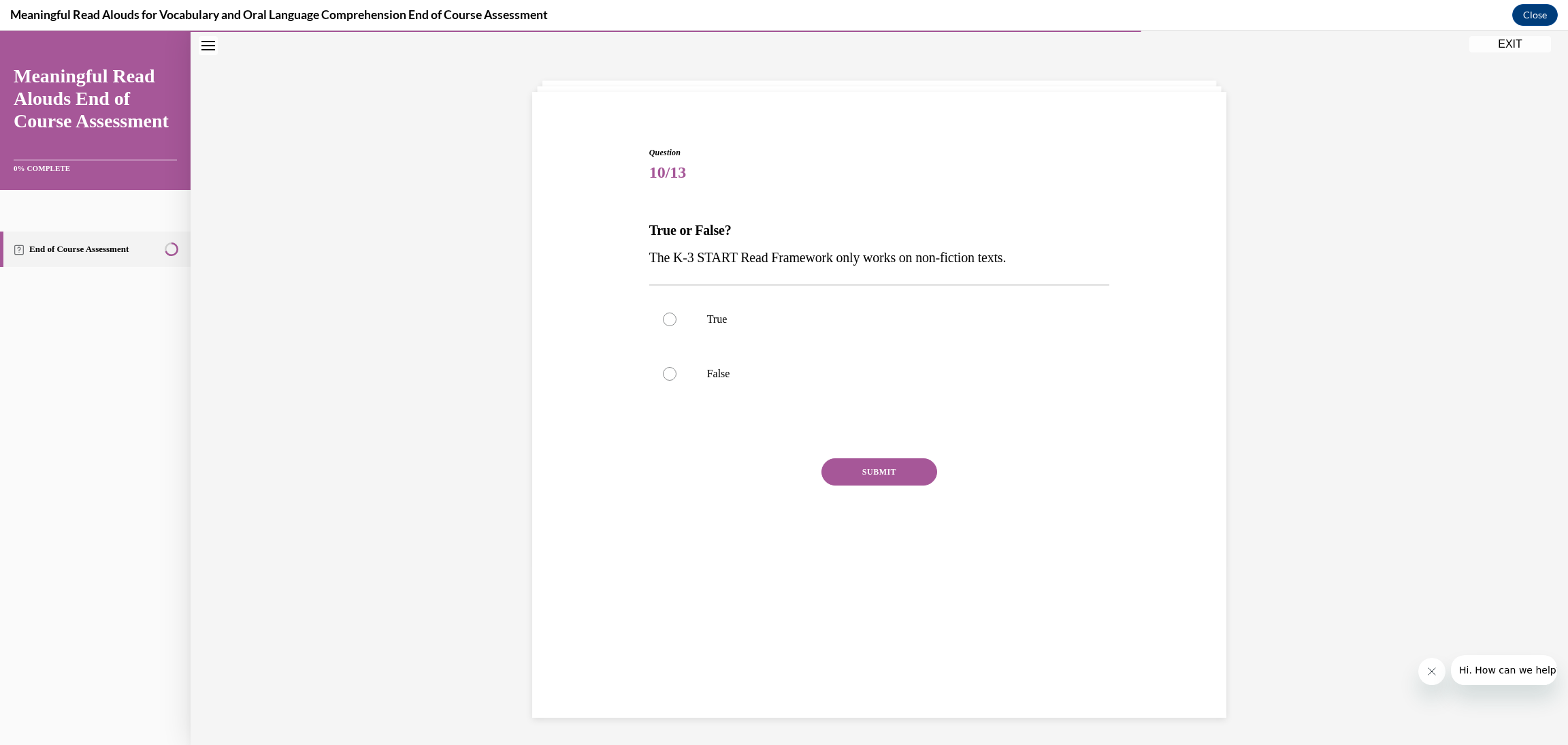
scroll to position [42, 0]
click at [790, 373] on p "False" at bounding box center [892, 374] width 369 height 14
click at [676, 373] on input "False" at bounding box center [669, 374] width 14 height 14
radio input "true"
click at [877, 472] on button "SUBMIT" at bounding box center [879, 473] width 115 height 27
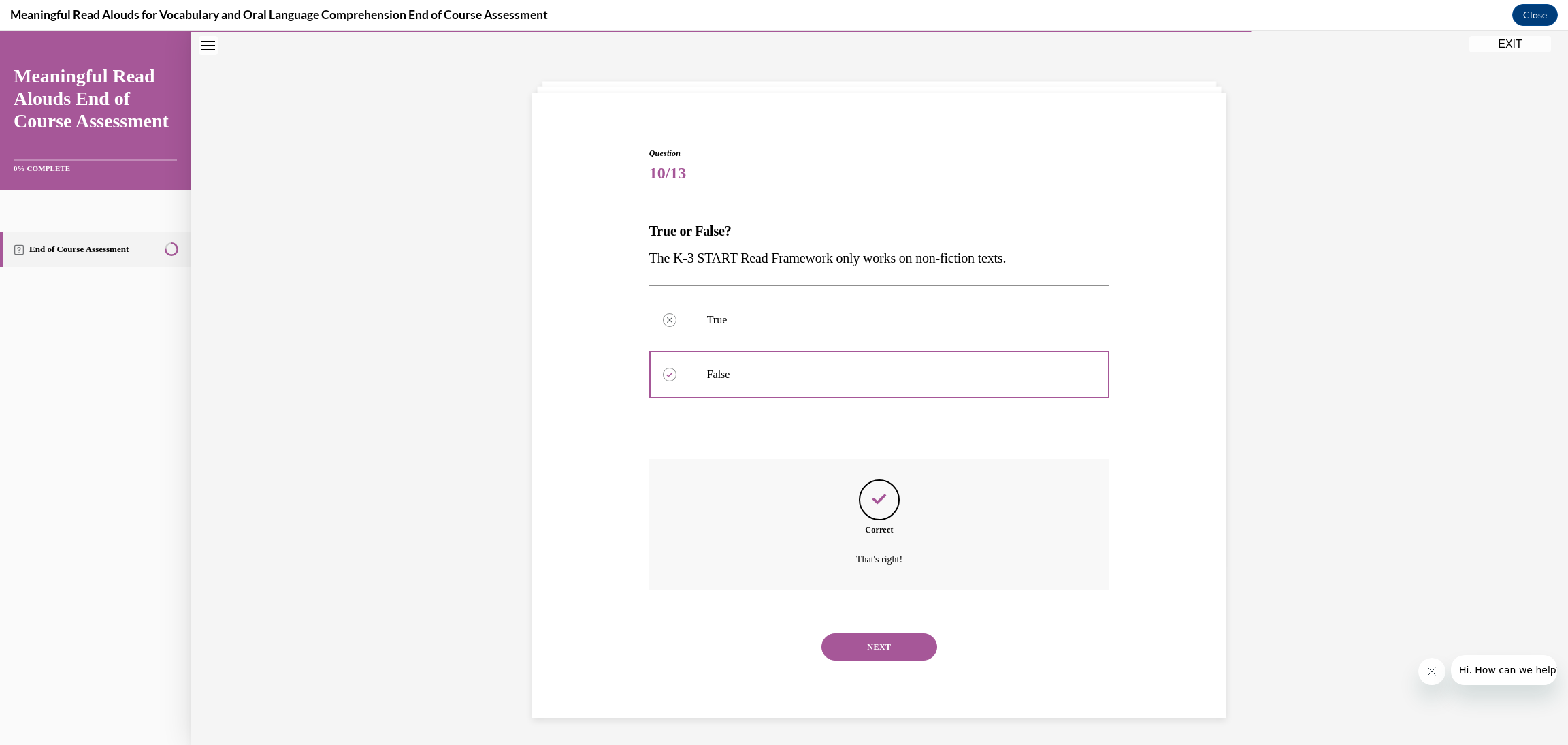
click at [885, 649] on button "NEXT" at bounding box center [879, 647] width 115 height 27
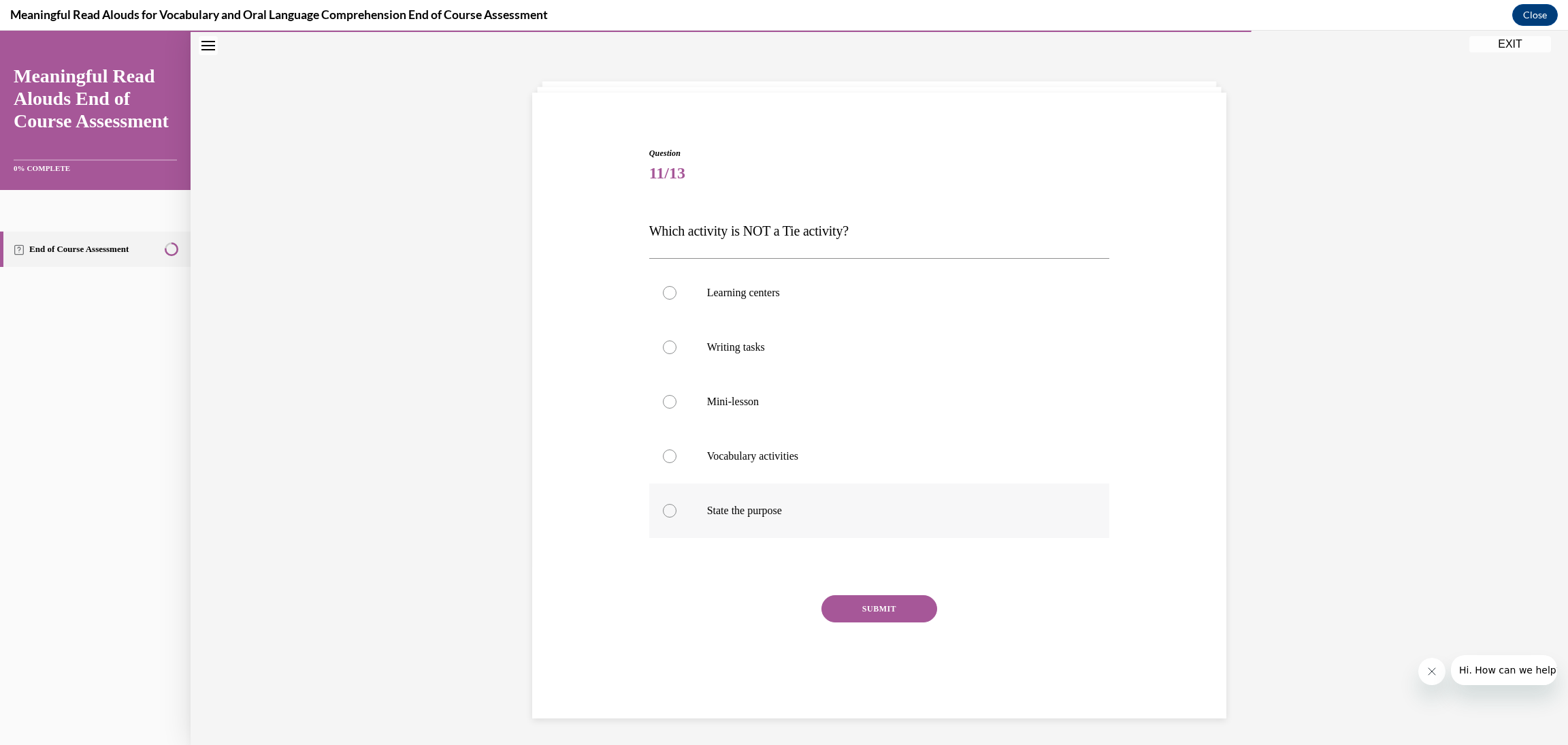
click at [776, 511] on p "State the purpose" at bounding box center [892, 510] width 369 height 14
click at [676, 511] on input "State the purpose" at bounding box center [669, 510] width 14 height 14
radio input "true"
click at [881, 605] on button "SUBMIT" at bounding box center [879, 608] width 115 height 27
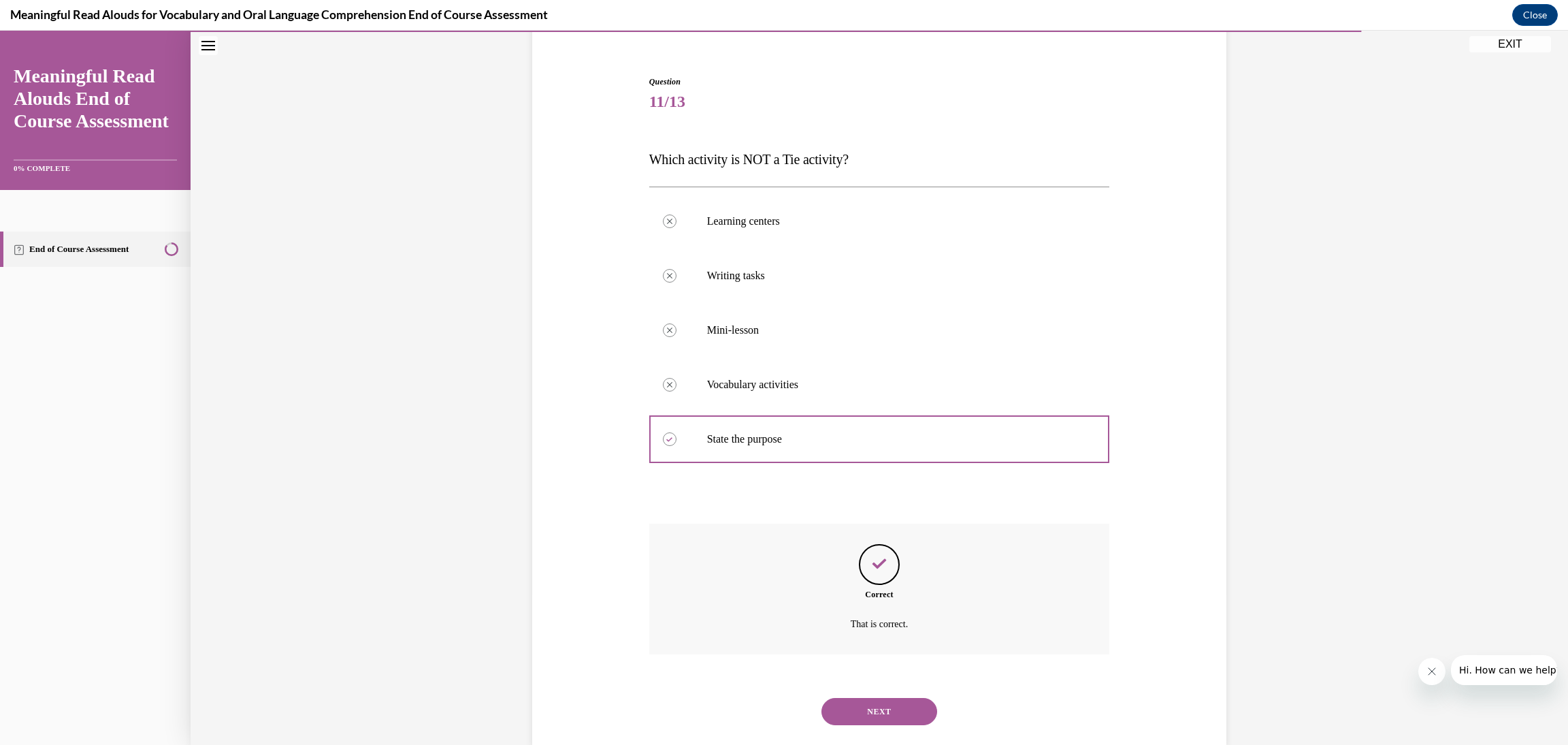
scroll to position [140, 0]
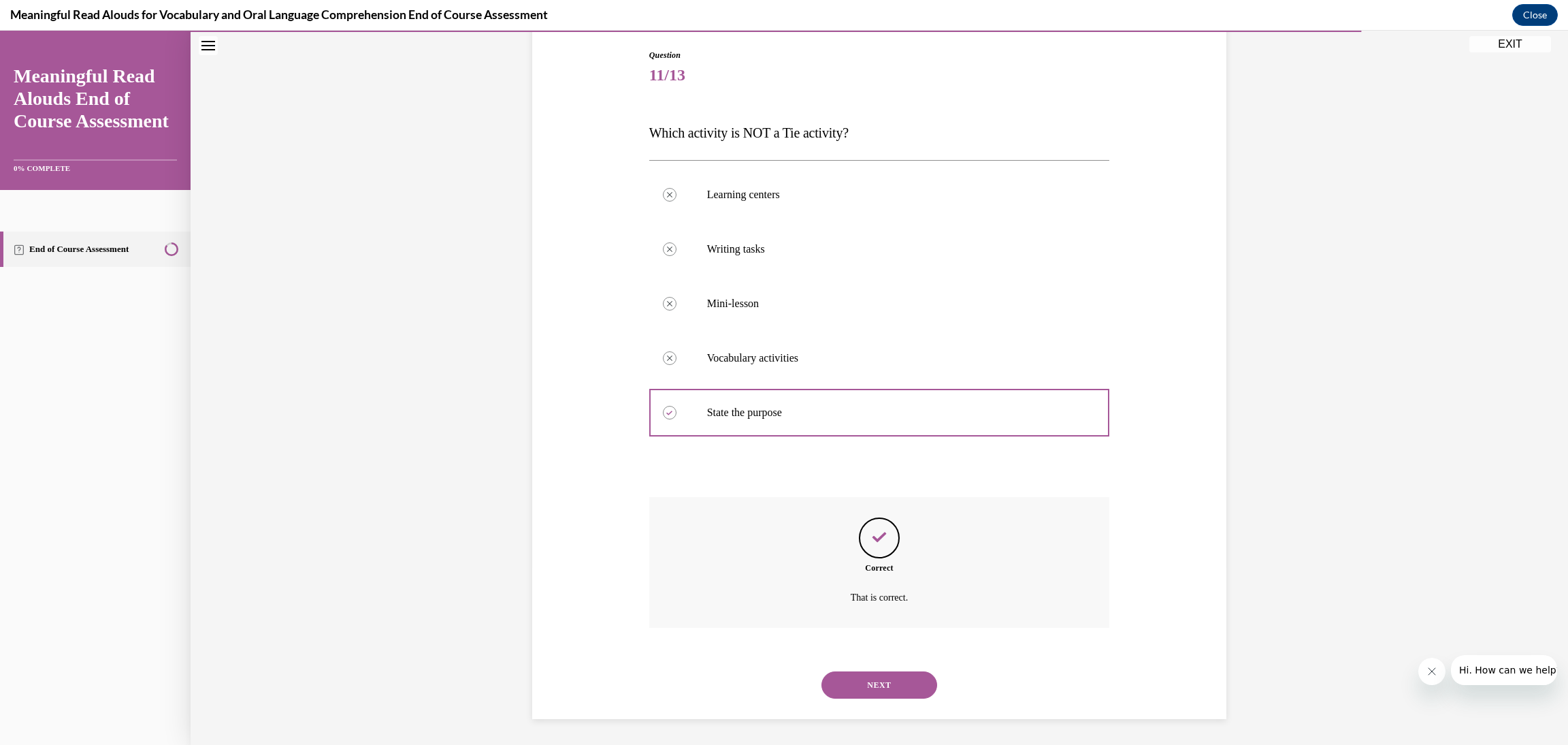
click at [884, 681] on button "NEXT" at bounding box center [879, 685] width 115 height 27
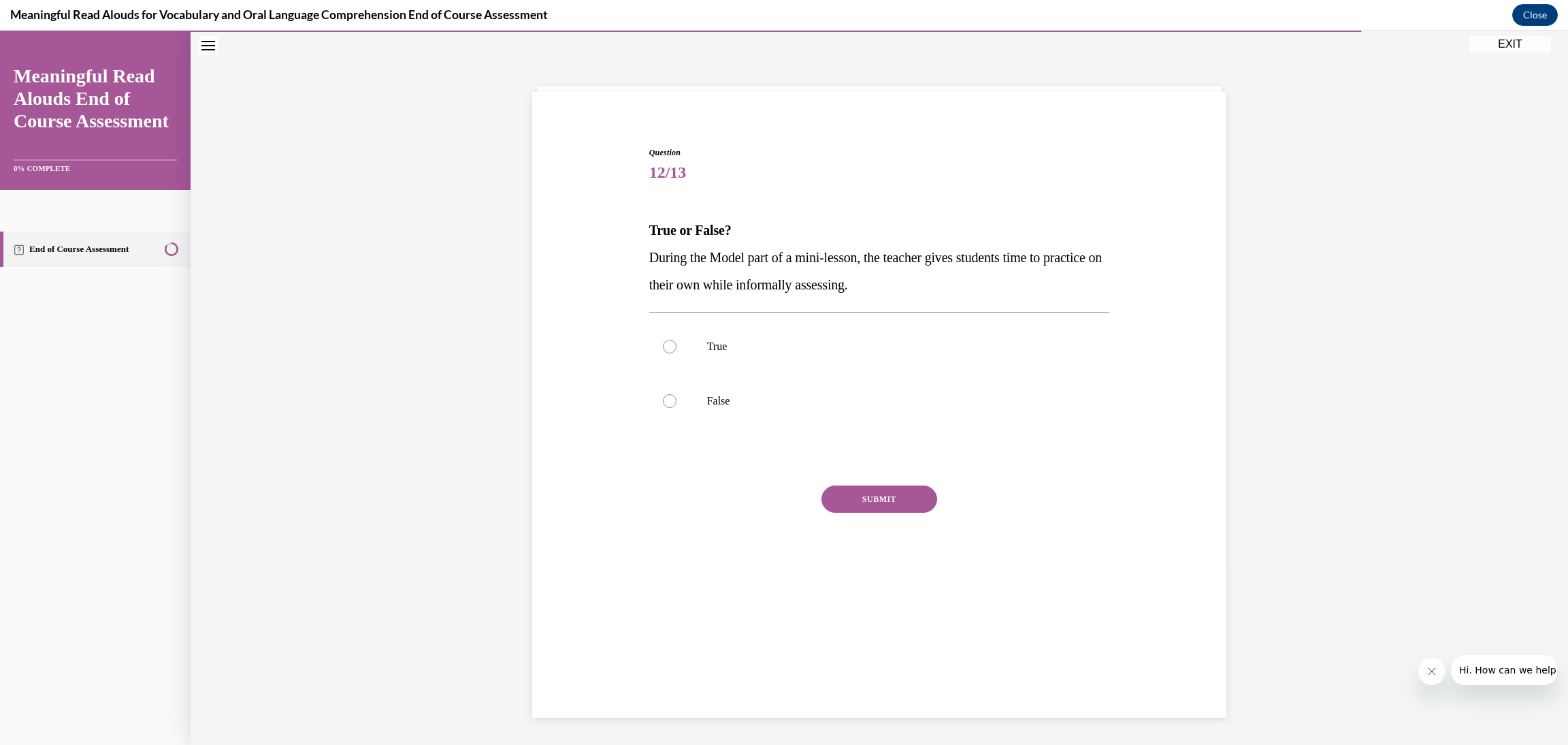
scroll to position [42, 0]
click at [816, 397] on p "False" at bounding box center [892, 401] width 369 height 14
click at [676, 397] on input "False" at bounding box center [669, 401] width 14 height 14
radio input "true"
click at [890, 495] on button "SUBMIT" at bounding box center [879, 499] width 115 height 27
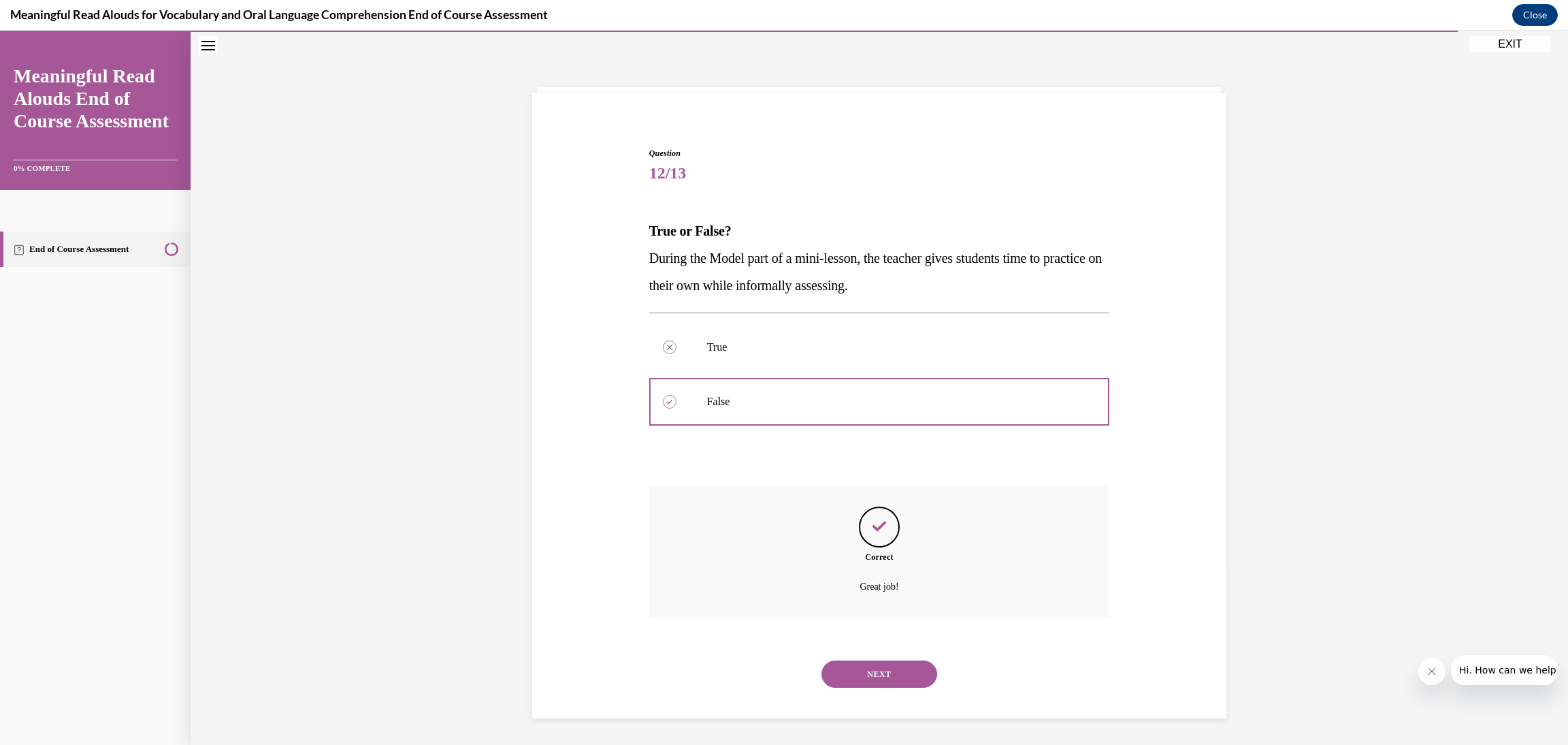
click at [880, 667] on button "NEXT" at bounding box center [879, 674] width 115 height 27
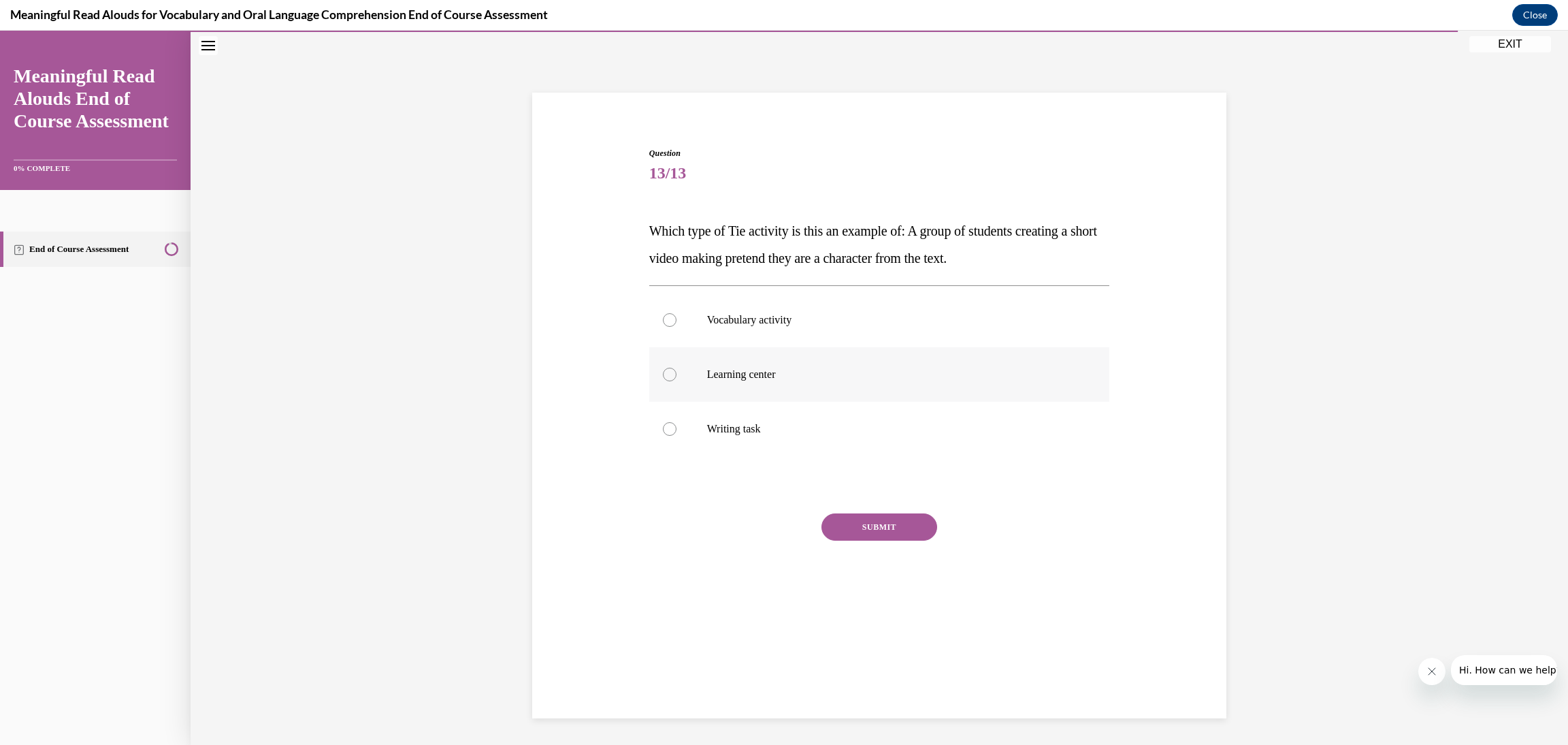
click at [844, 376] on p "Learning center" at bounding box center [892, 374] width 369 height 14
click at [676, 376] on input "Learning center" at bounding box center [669, 374] width 14 height 14
radio input "true"
click at [885, 522] on button "SUBMIT" at bounding box center [879, 527] width 115 height 27
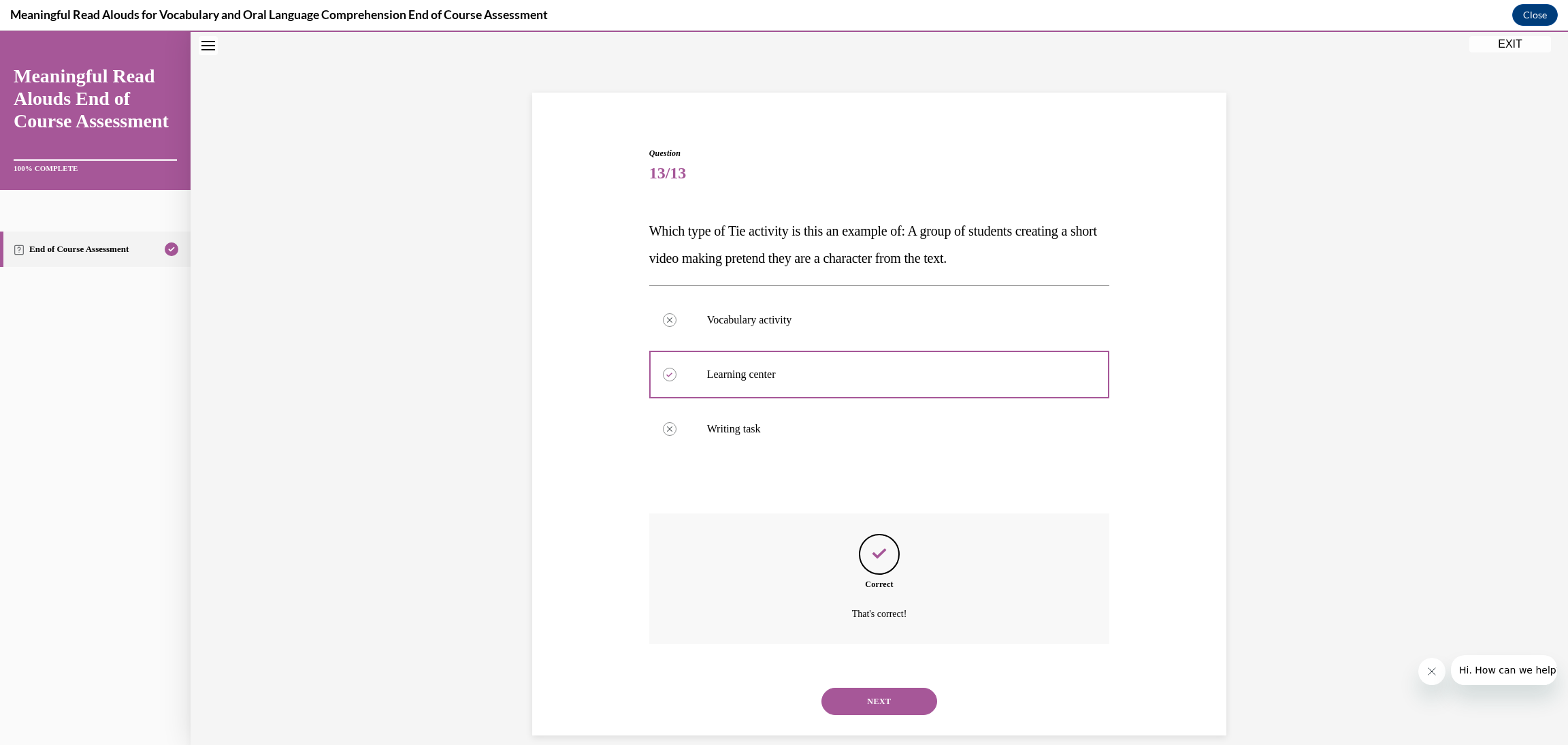
scroll to position [59, 0]
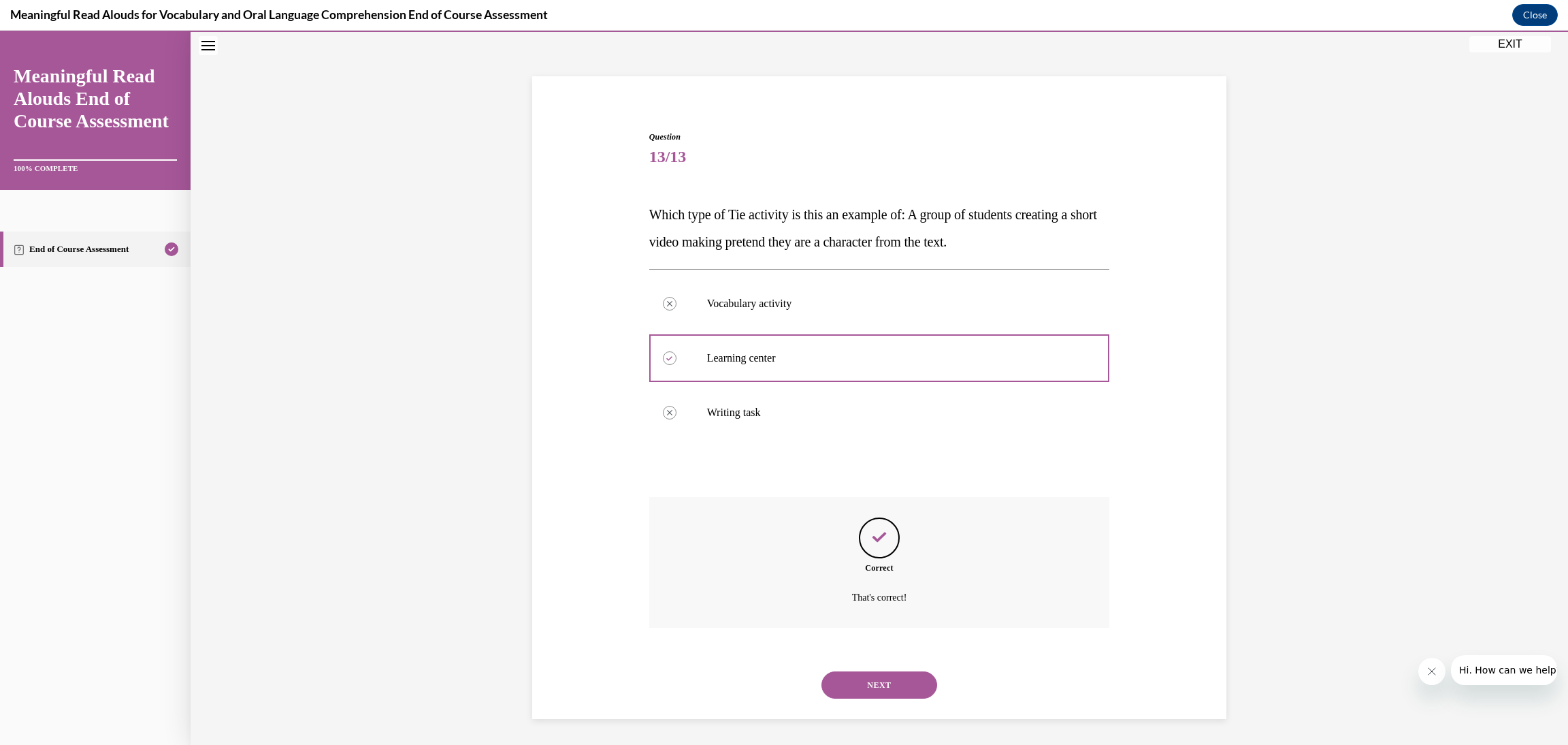
click at [888, 682] on button "NEXT" at bounding box center [879, 685] width 115 height 27
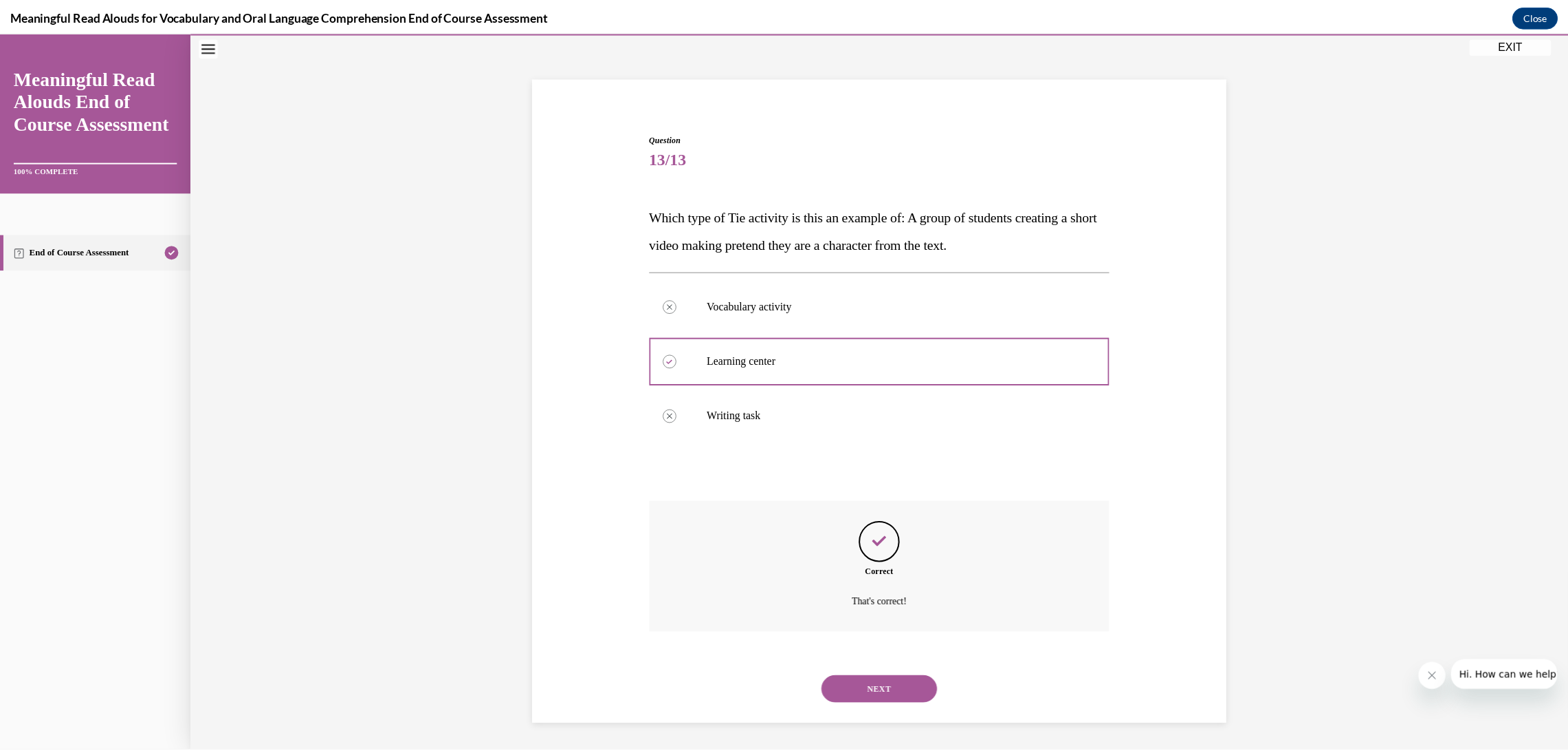
scroll to position [43, 0]
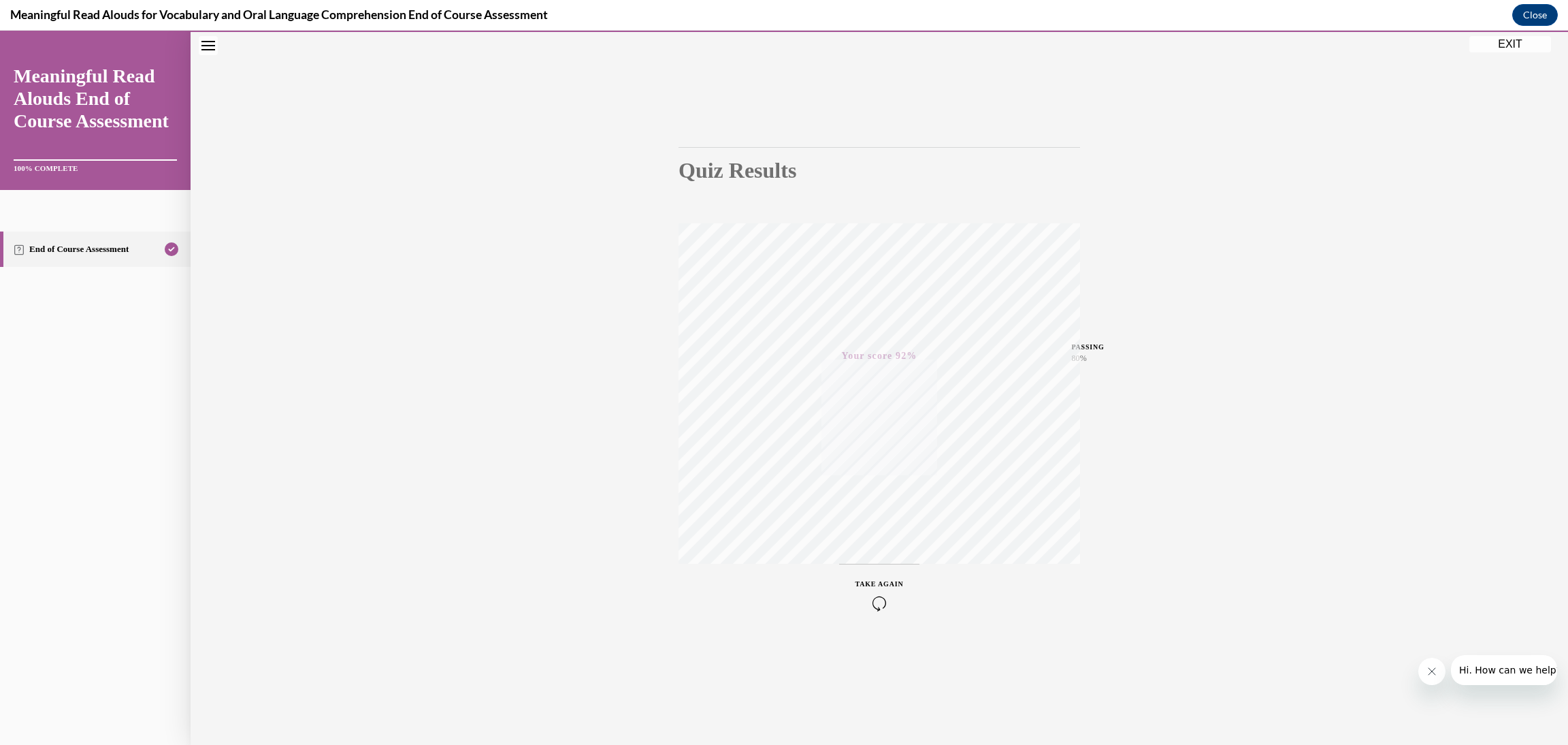
click at [1497, 44] on button "EXIT" at bounding box center [1509, 44] width 82 height 16
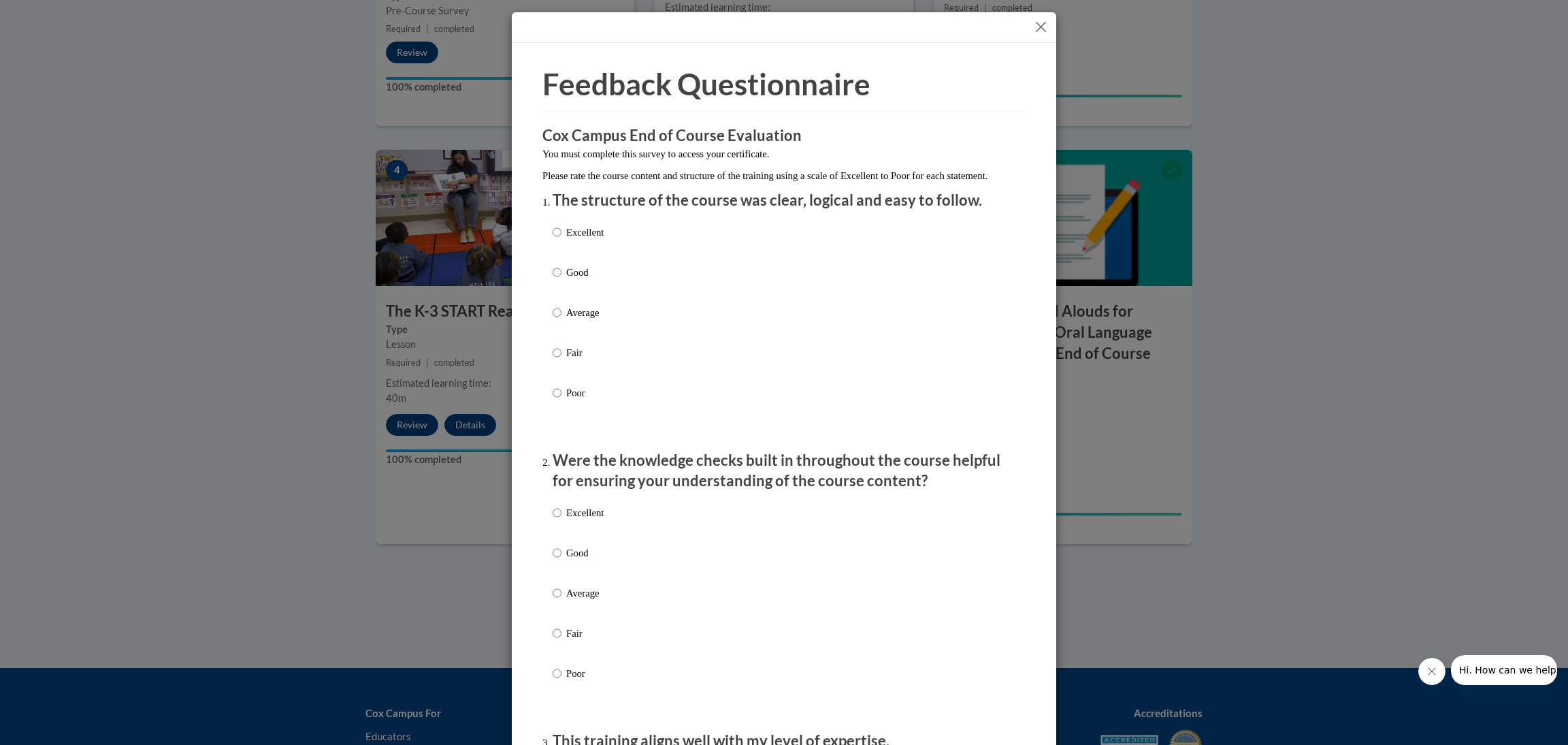
click at [1033, 23] on button "Close" at bounding box center [1041, 27] width 17 height 17
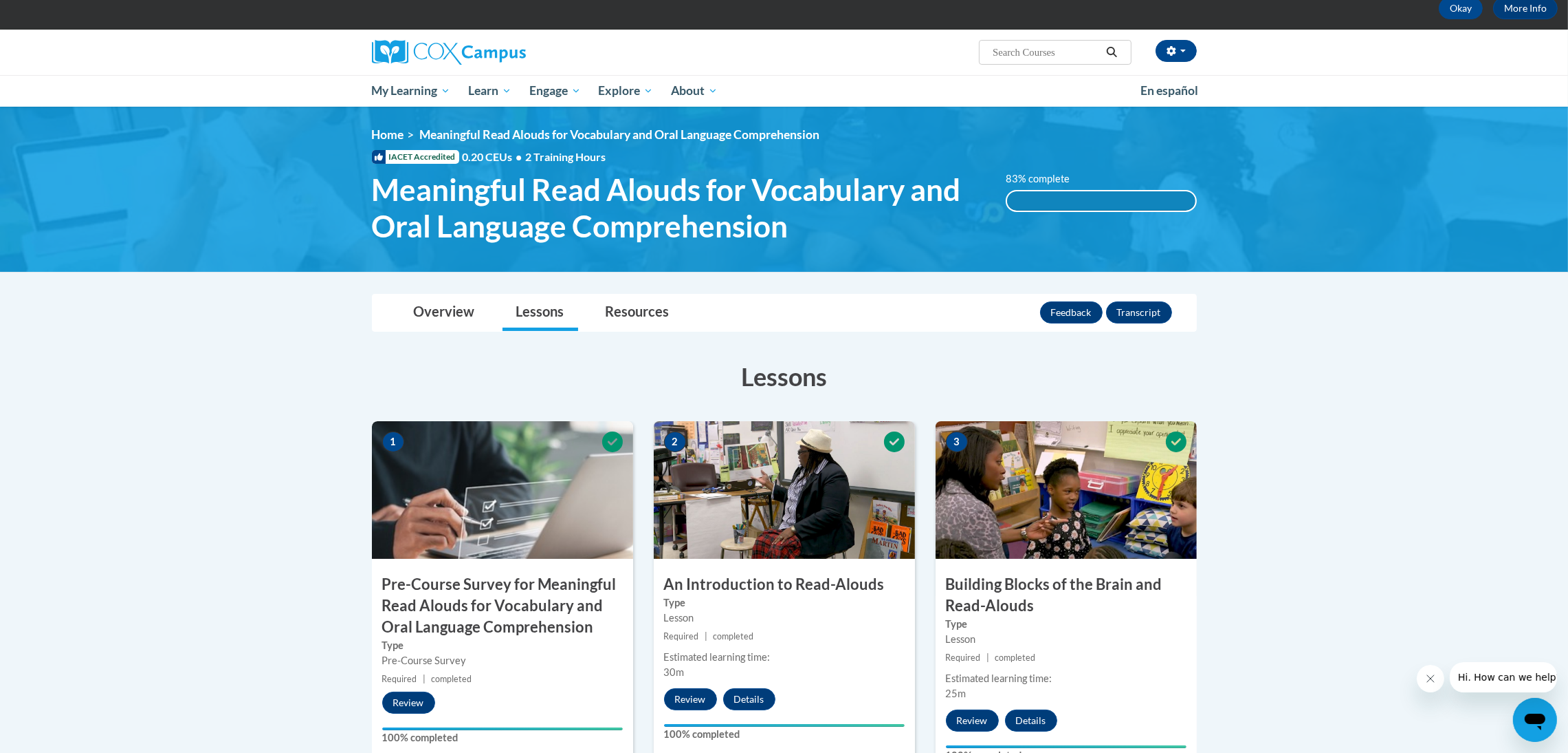
scroll to position [0, 0]
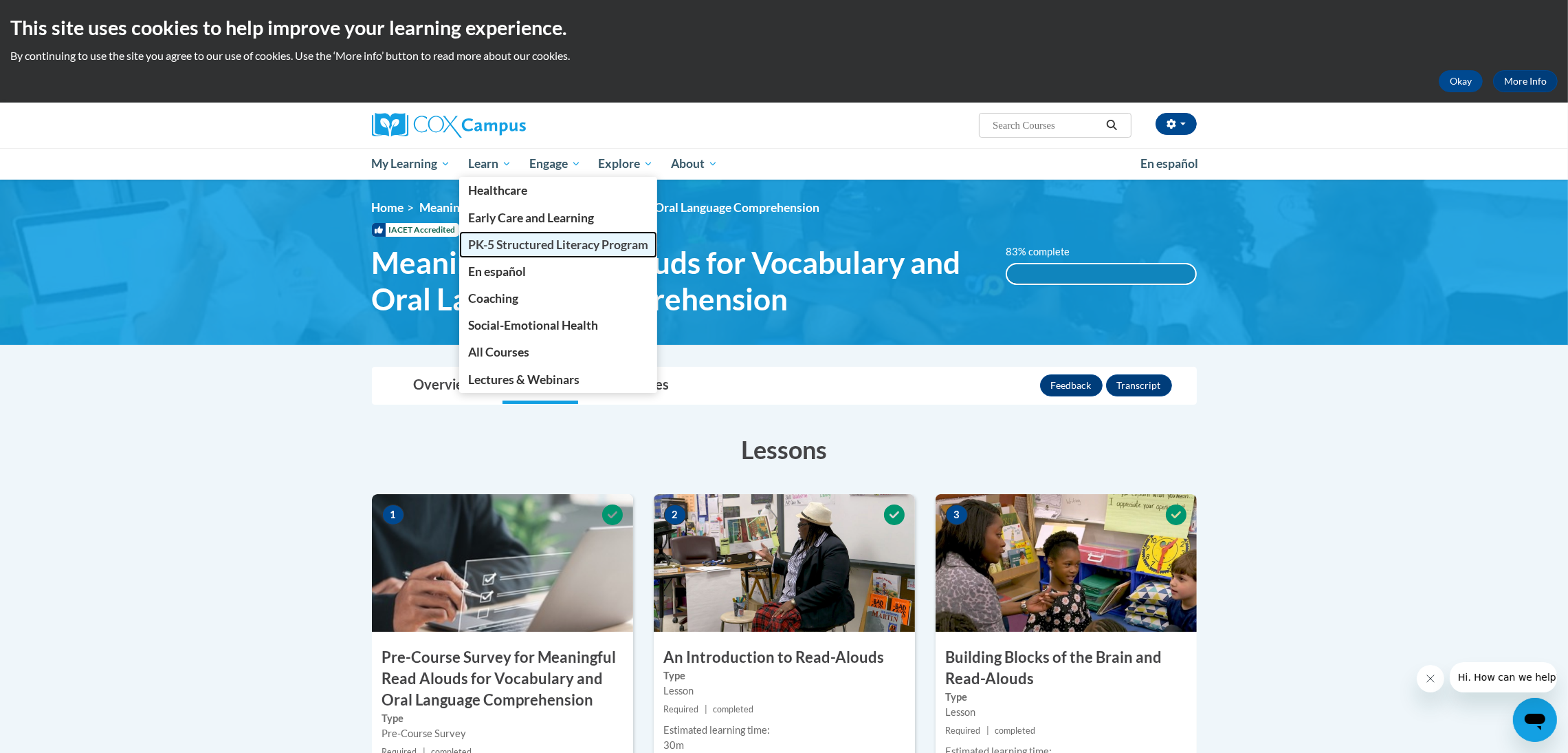
click at [541, 243] on span "PK-5 Structured Literacy Program" at bounding box center [558, 245] width 180 height 15
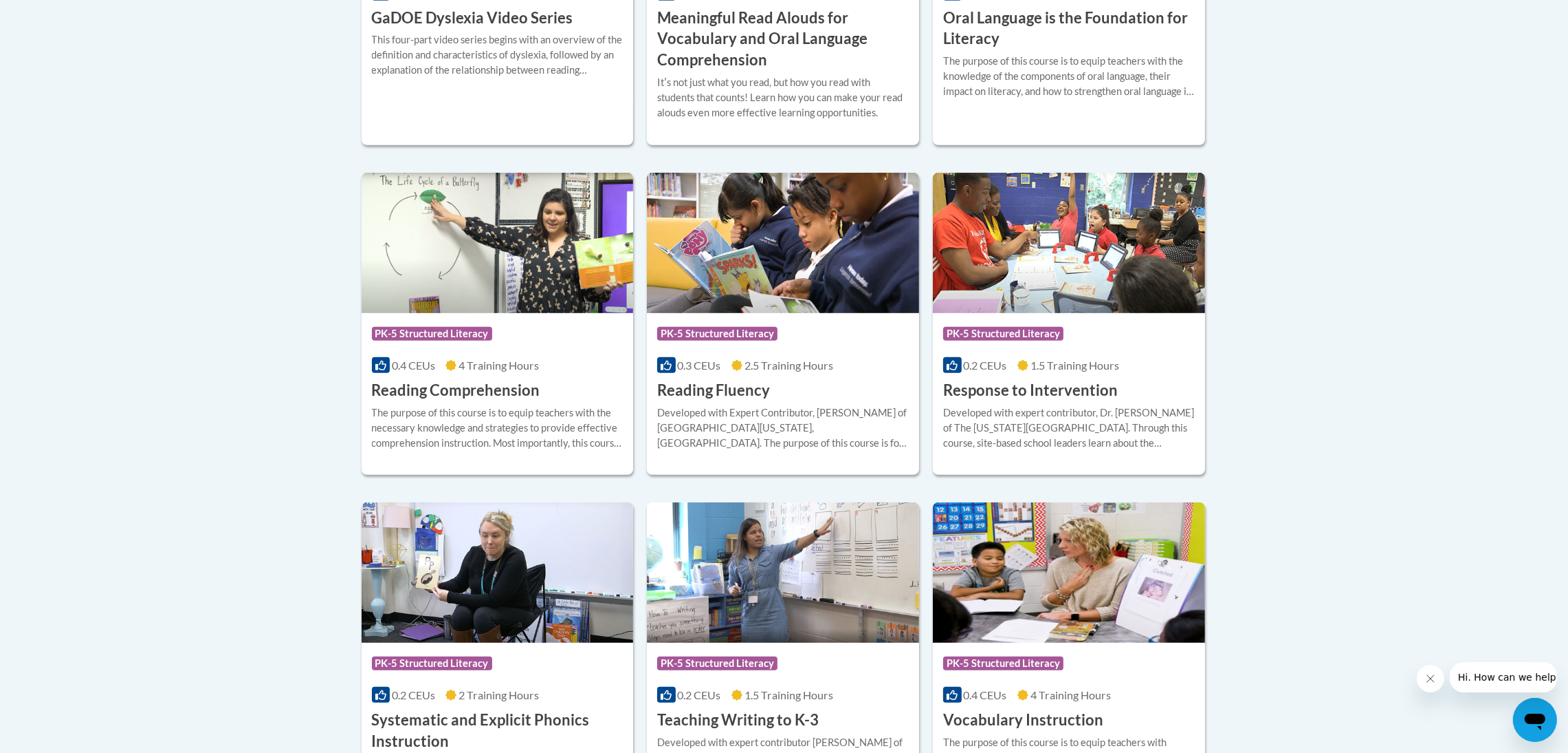
scroll to position [1214, 0]
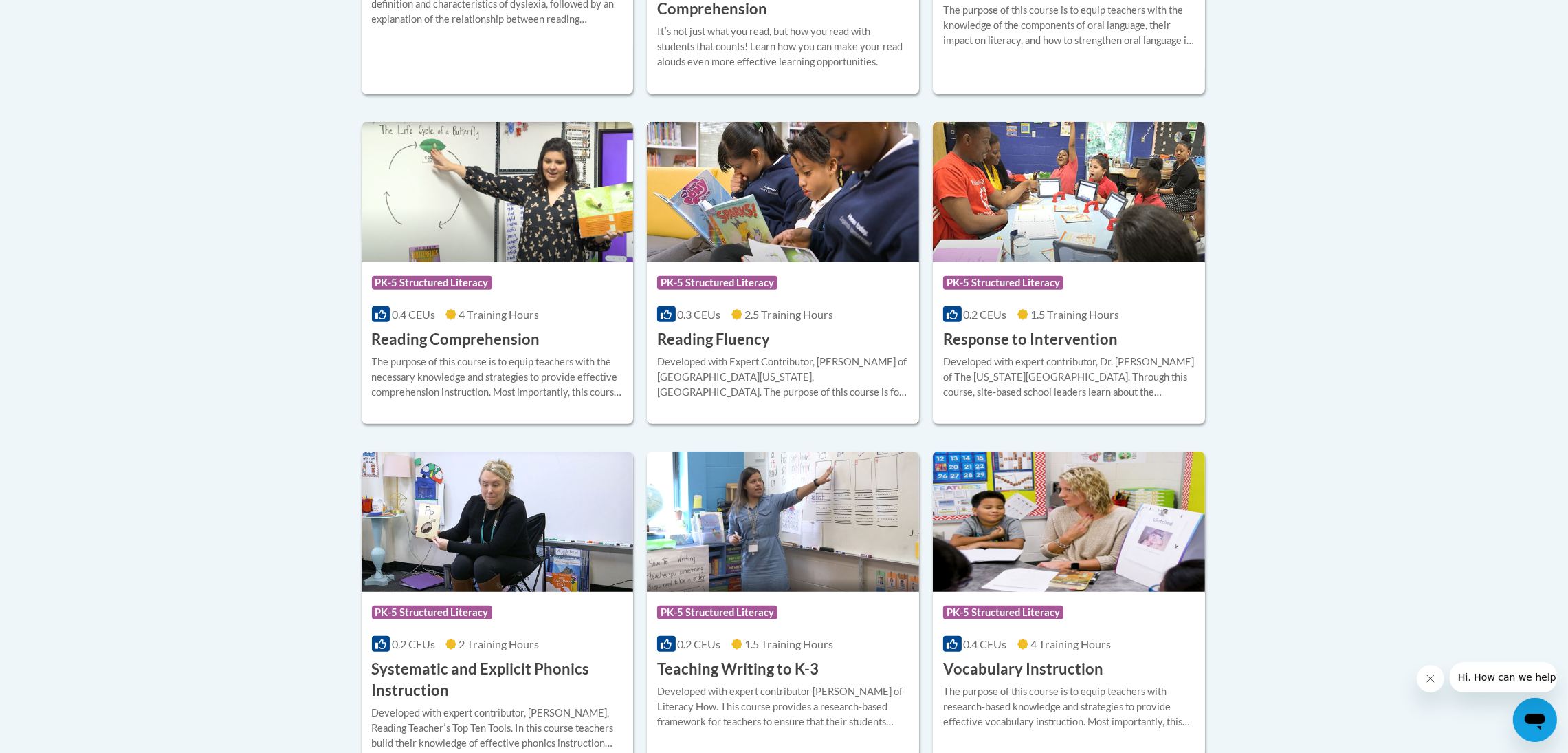
click at [801, 343] on div "Course Category: PK-5 Structured Literacy 0.3 CEUs 2.5 Training Hours COURSE Re…" at bounding box center [783, 306] width 272 height 88
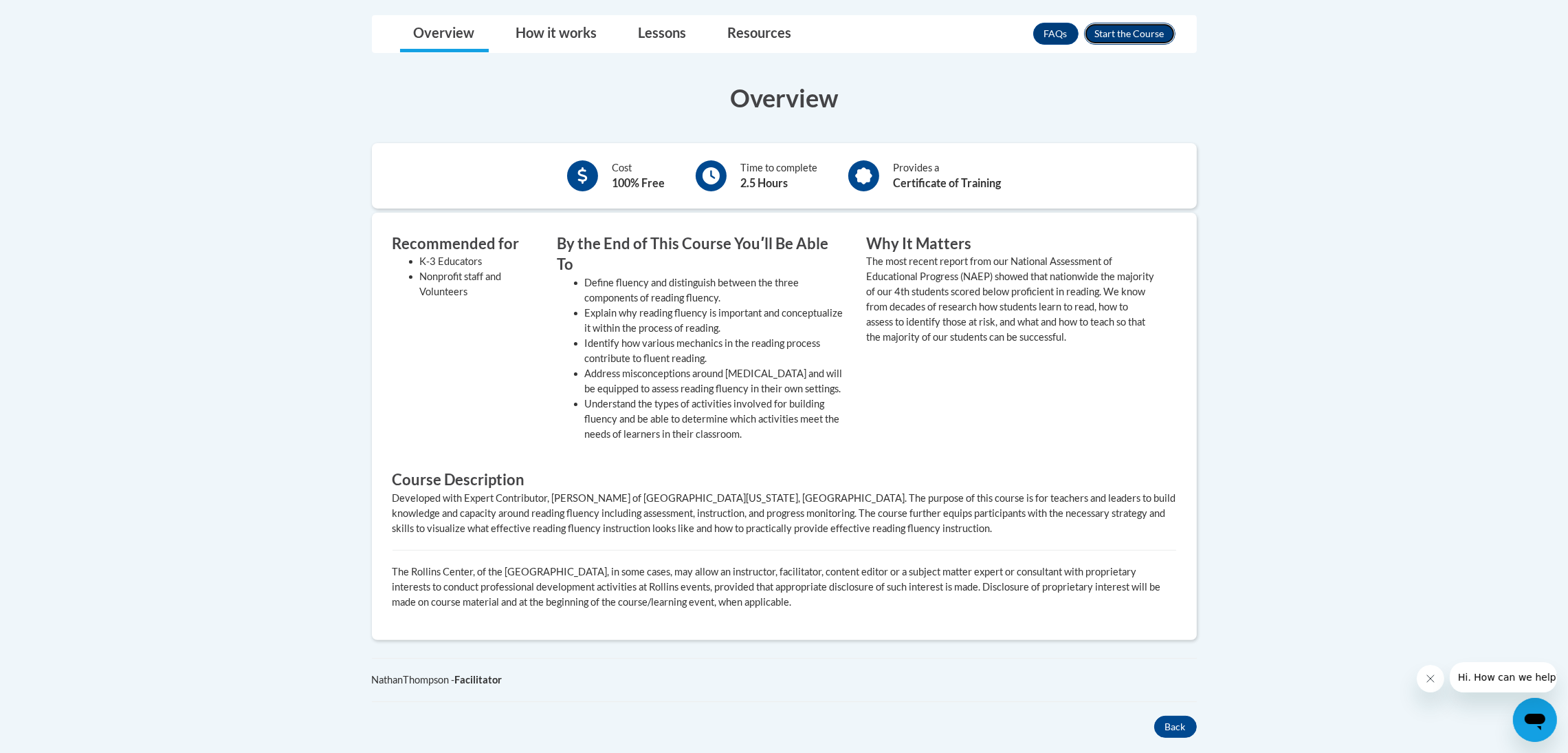
click at [1146, 23] on button "Enroll" at bounding box center [1129, 34] width 92 height 22
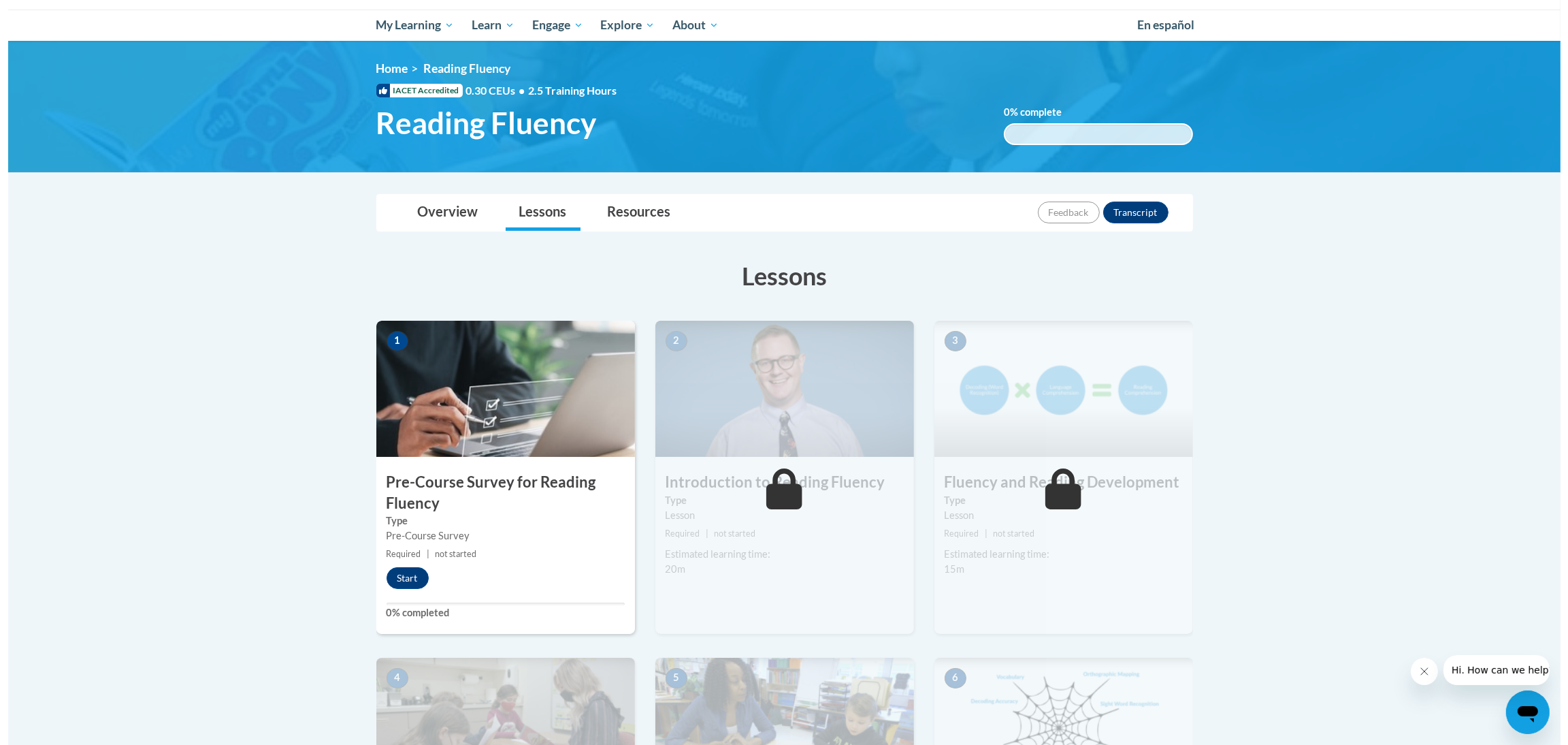
scroll to position [305, 0]
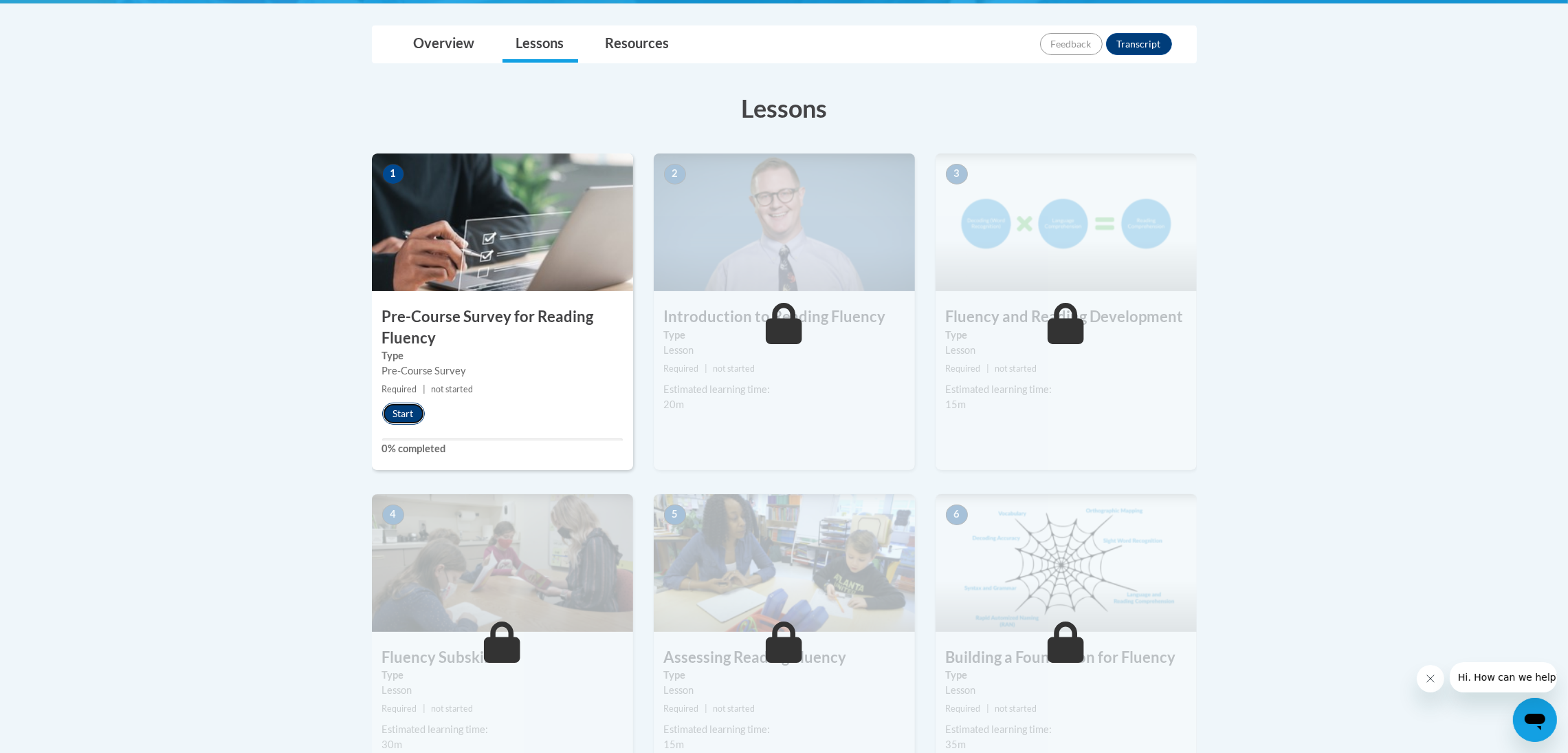
click at [413, 418] on button "Start" at bounding box center [404, 413] width 43 height 22
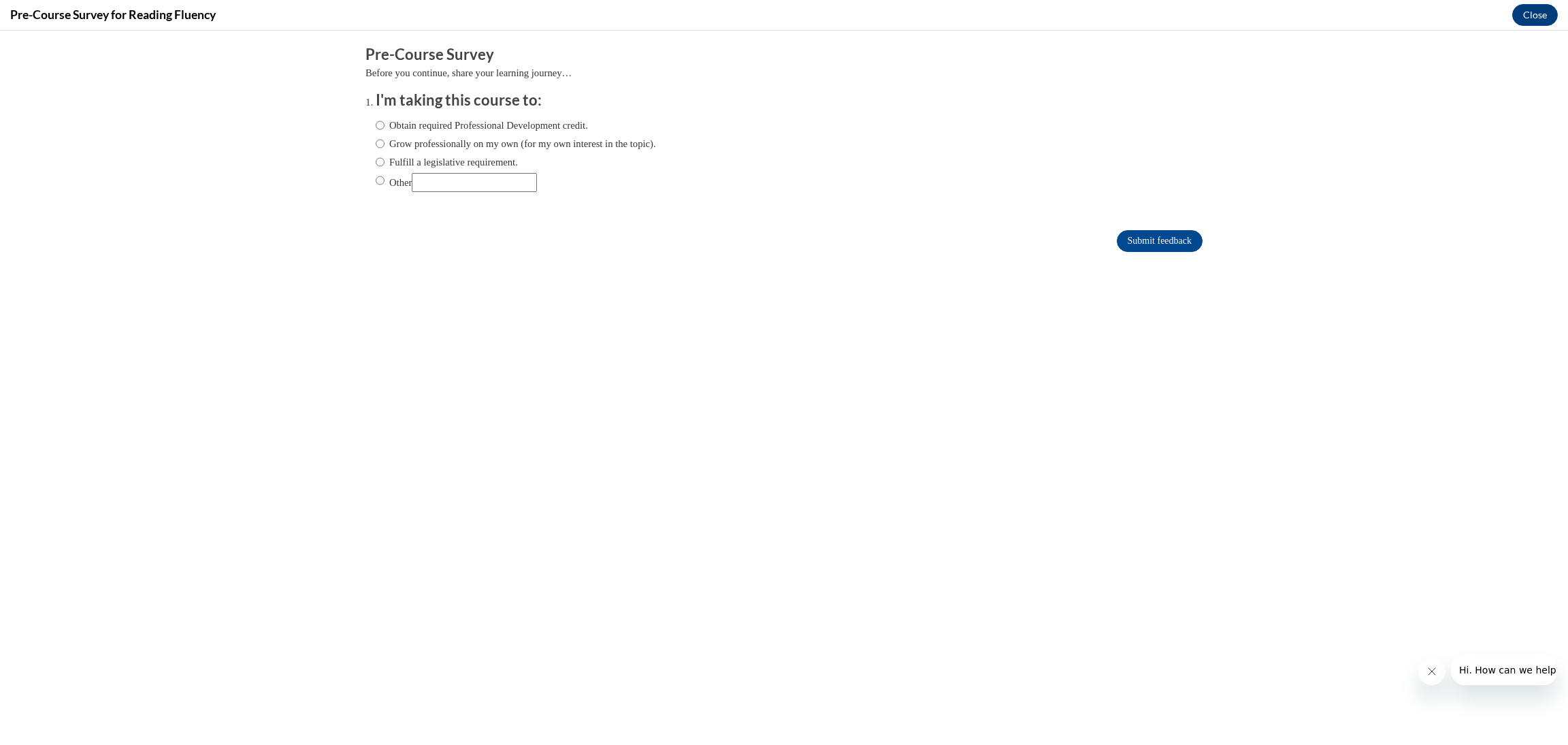
scroll to position [0, 0]
click at [466, 139] on label "Grow professionally on my own (for my own interest in the topic)." at bounding box center [516, 144] width 280 height 15
click at [385, 139] on input "Grow professionally on my own (for my own interest in the topic)." at bounding box center [380, 144] width 9 height 15
radio input "true"
click at [1157, 238] on input "Submit feedback" at bounding box center [1160, 241] width 86 height 22
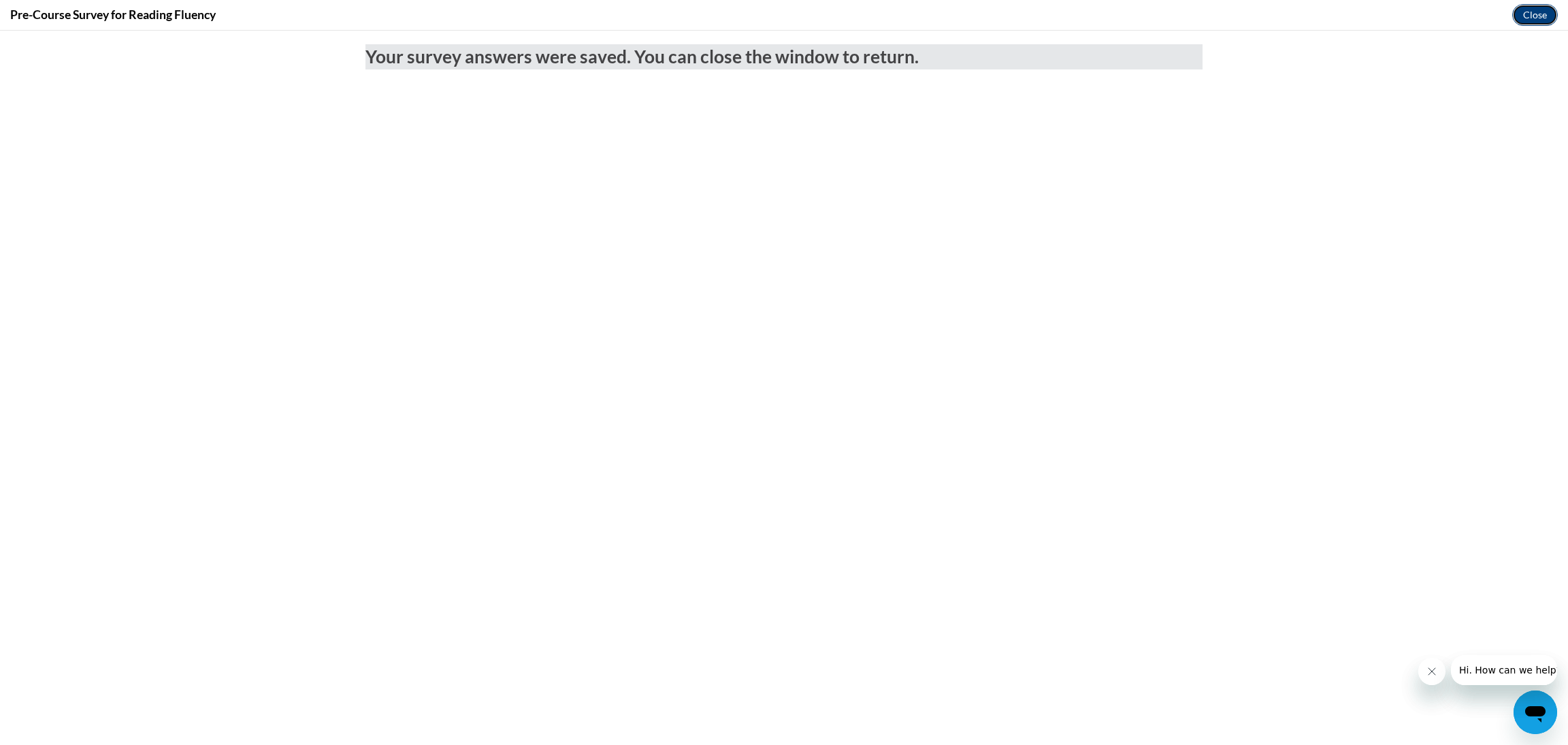
click at [1532, 18] on button "Close" at bounding box center [1535, 15] width 46 height 22
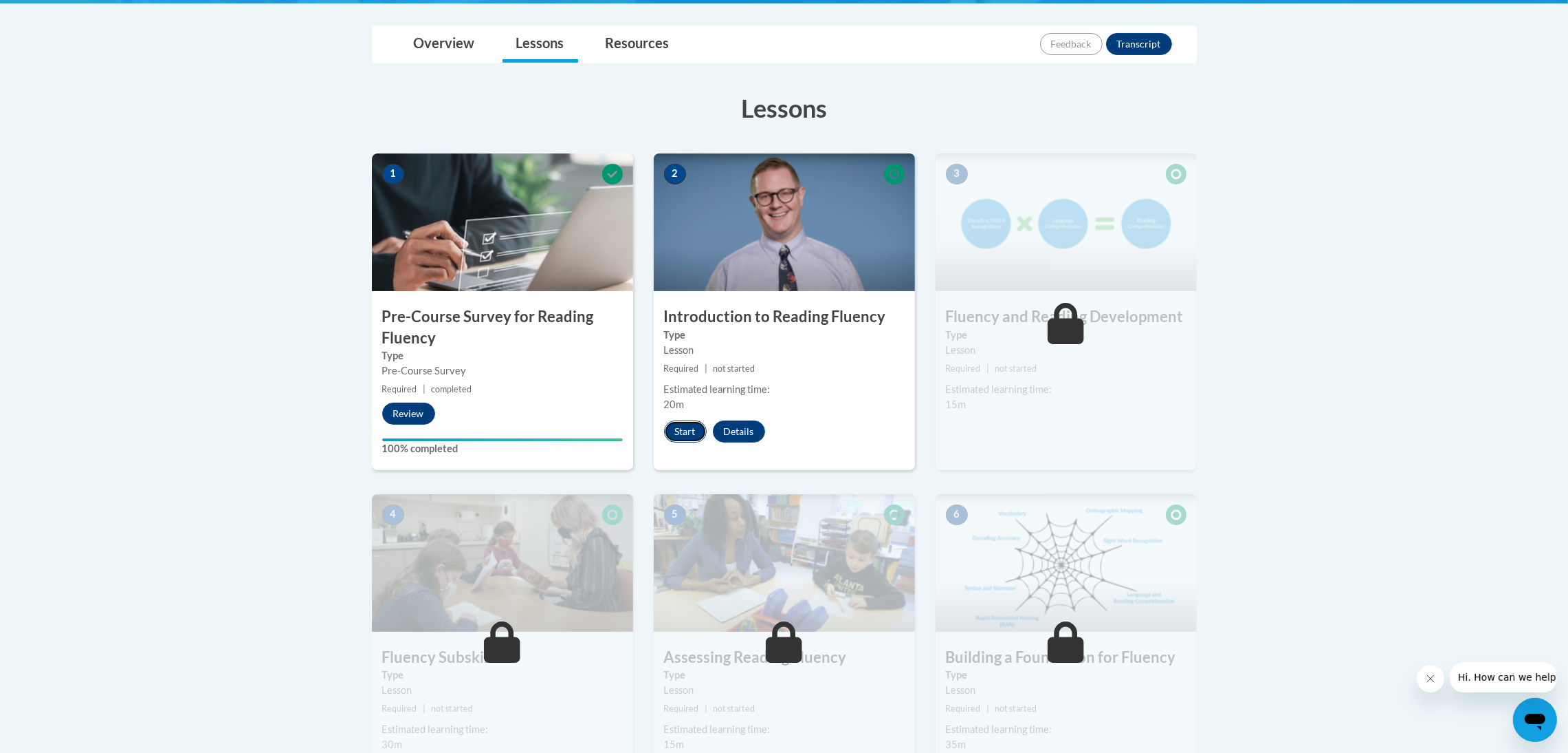
click at [685, 433] on button "Start" at bounding box center [685, 432] width 43 height 22
